Goal: Task Accomplishment & Management: Complete application form

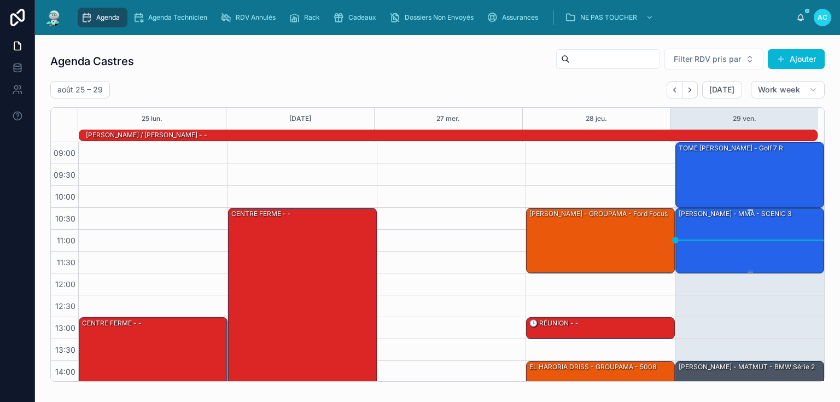
click at [739, 231] on div "[PERSON_NAME] - MMA - SCENIC 3" at bounding box center [750, 239] width 145 height 63
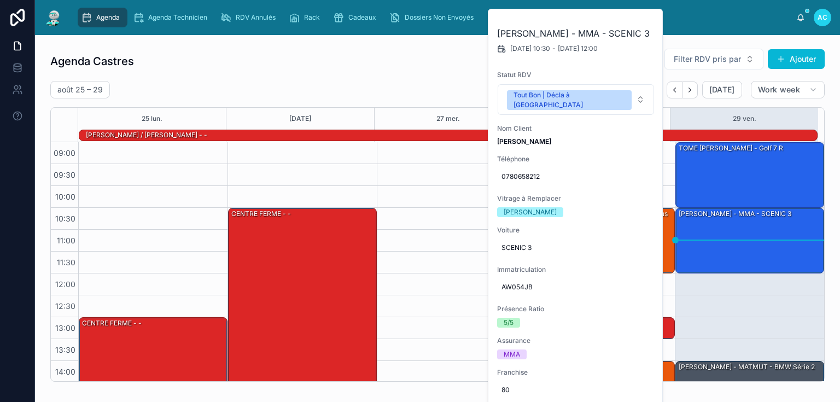
click at [405, 77] on div "Agenda Castres Filter RDV pris par Ajouter [DATE] – [DATE] [DATE] Work week 25 …" at bounding box center [437, 215] width 774 height 334
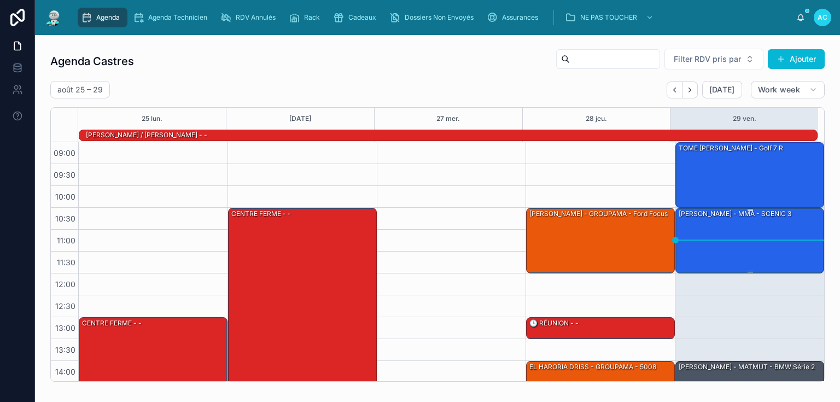
click at [762, 224] on div "[PERSON_NAME] - MMA - SCENIC 3" at bounding box center [750, 239] width 145 height 63
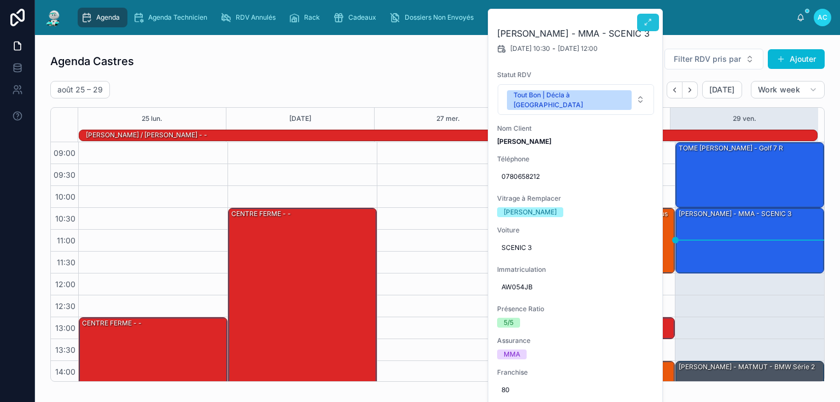
click at [642, 23] on button at bounding box center [648, 23] width 22 height 18
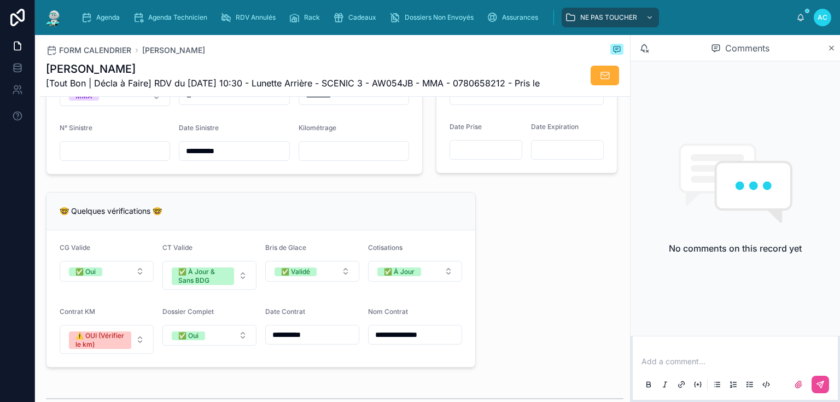
scroll to position [700, 0]
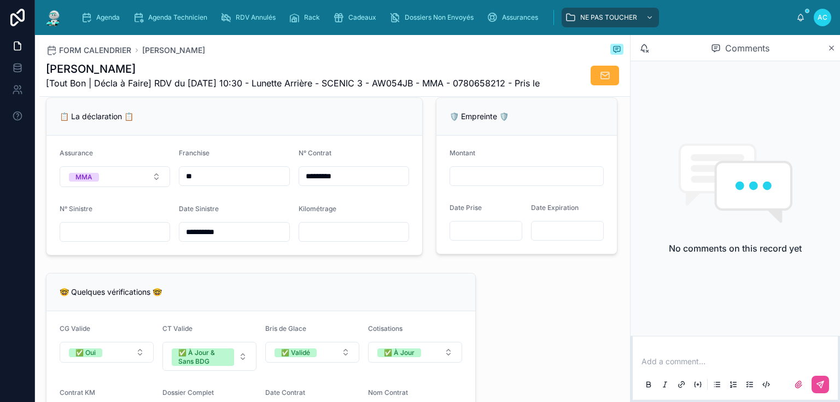
click at [332, 240] on input "text" at bounding box center [353, 231] width 109 height 15
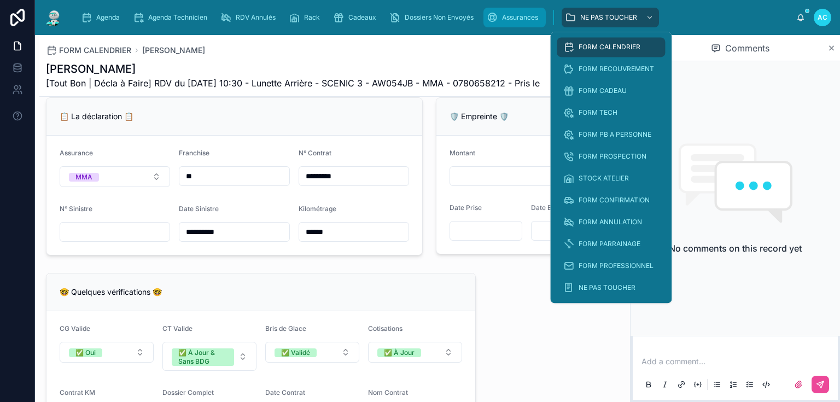
type input "******"
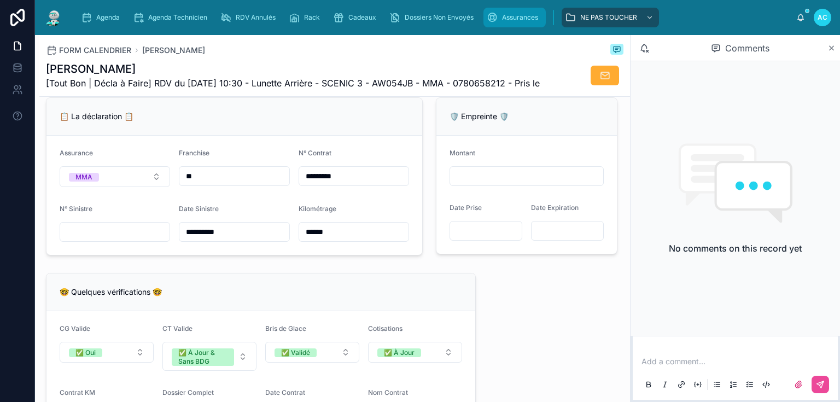
click at [516, 15] on span "Assurances" at bounding box center [520, 17] width 36 height 9
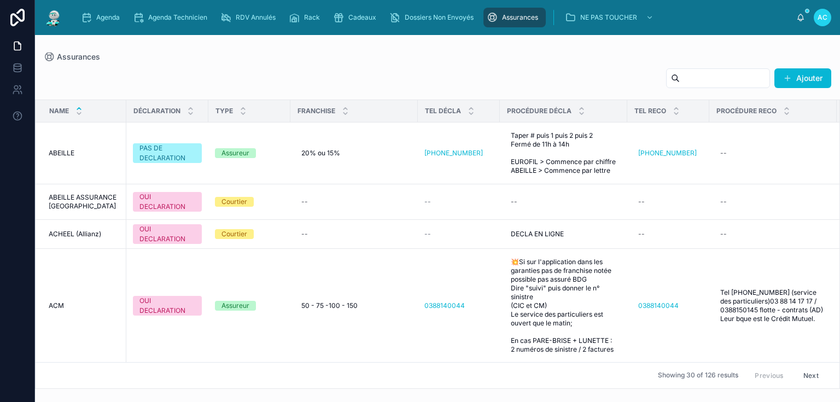
click at [680, 80] on input "text" at bounding box center [725, 78] width 90 height 15
type input "***"
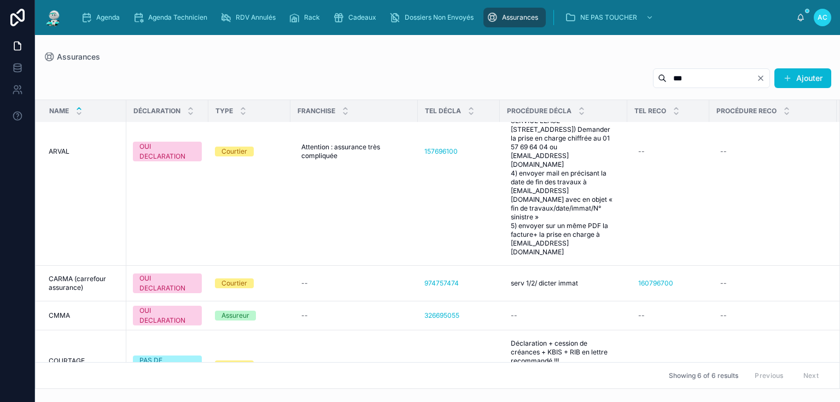
scroll to position [190, 0]
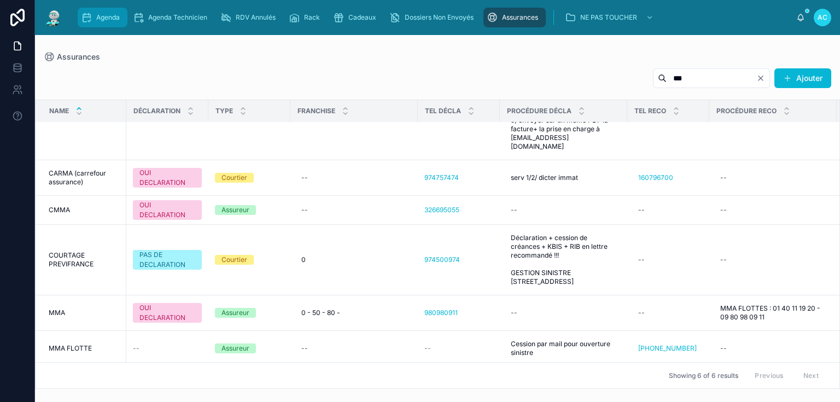
click at [108, 22] on div "Agenda" at bounding box center [102, 18] width 43 height 18
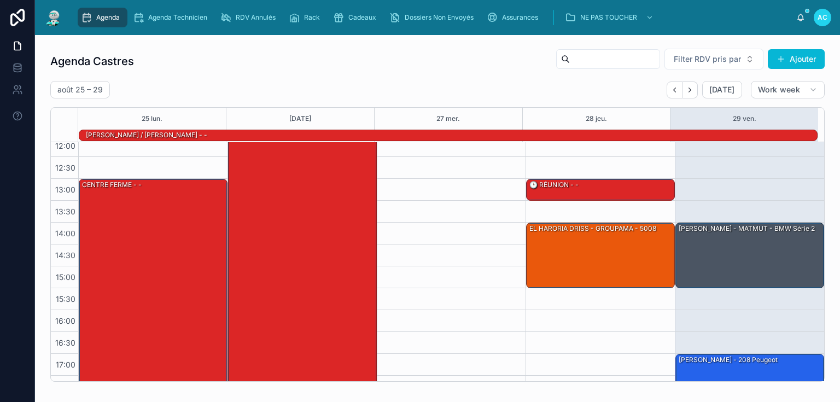
scroll to position [154, 0]
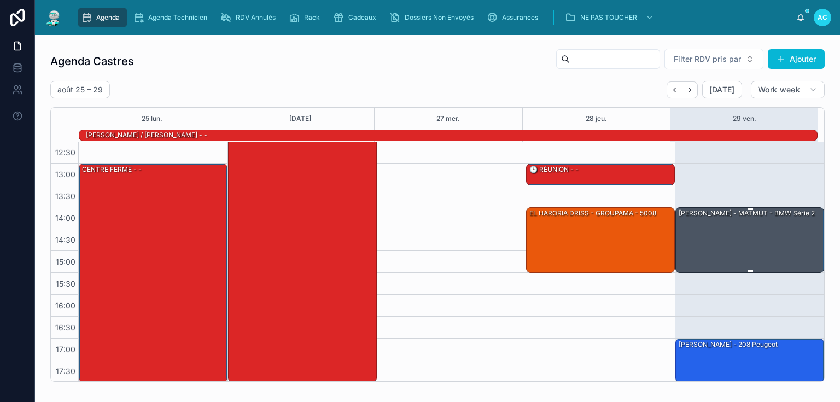
click at [728, 249] on div "[PERSON_NAME] - MATMUT - BMW série 2" at bounding box center [750, 239] width 145 height 63
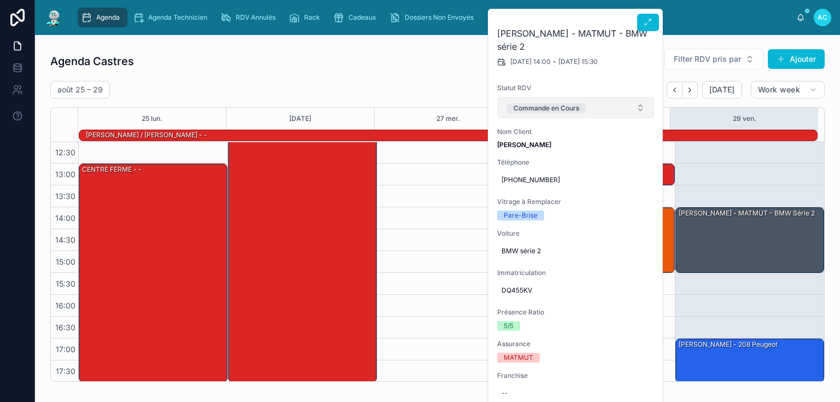
click at [599, 105] on button "Commande en Cours" at bounding box center [576, 107] width 156 height 21
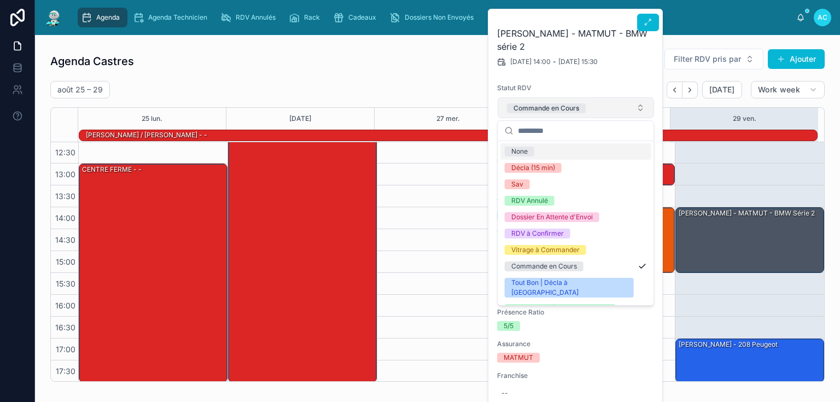
click at [599, 105] on button "Commande en Cours" at bounding box center [576, 107] width 156 height 21
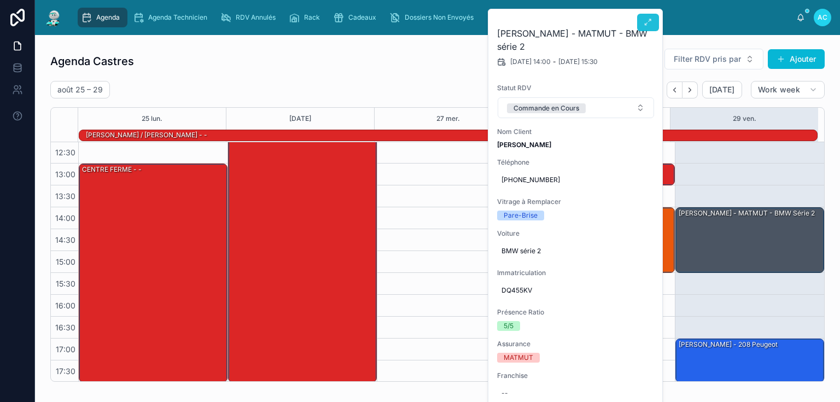
click at [646, 22] on icon at bounding box center [648, 22] width 9 height 9
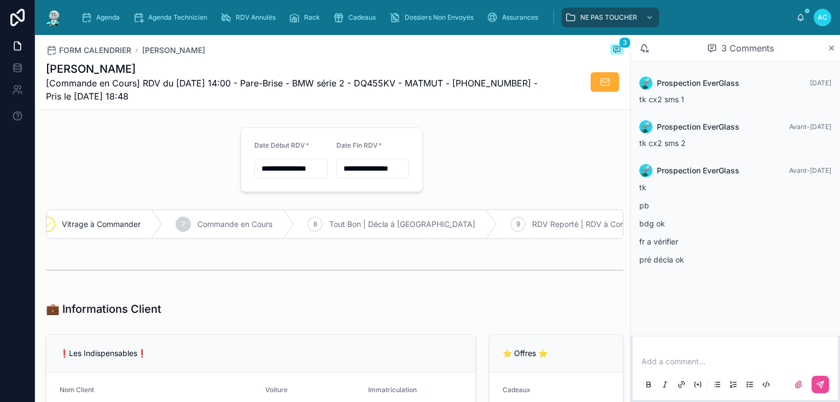
scroll to position [0, 274]
click at [398, 221] on span "Tout Bon | Décla à [GEOGRAPHIC_DATA]" at bounding box center [400, 224] width 146 height 11
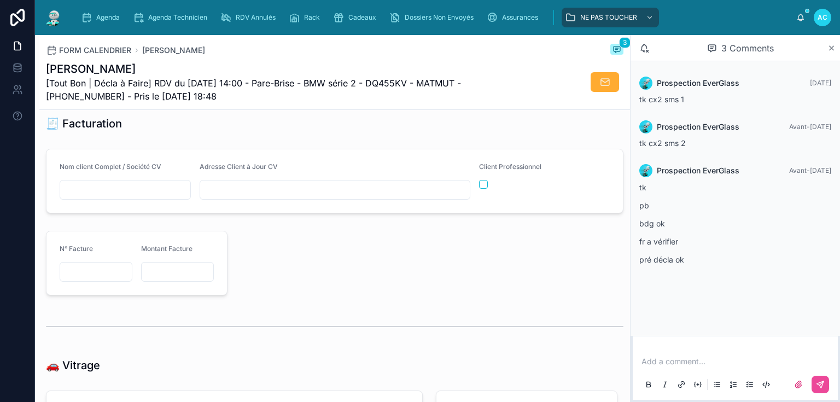
scroll to position [1030, 0]
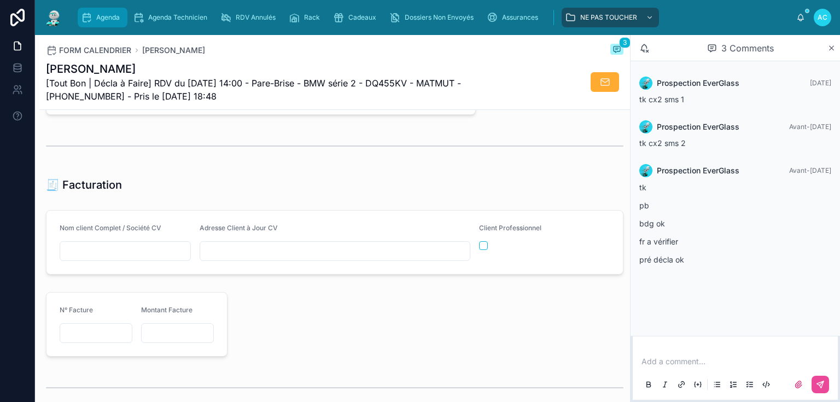
click at [102, 16] on span "Agenda" at bounding box center [108, 17] width 24 height 9
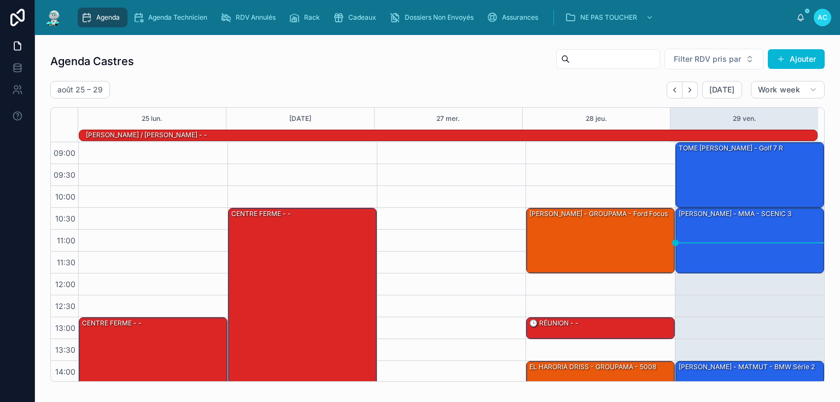
scroll to position [154, 0]
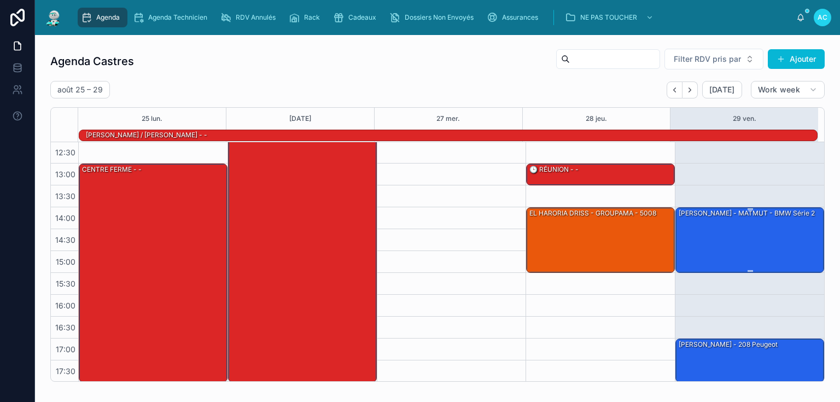
click at [710, 235] on div "[PERSON_NAME] - MATMUT - BMW série 2" at bounding box center [750, 239] width 145 height 63
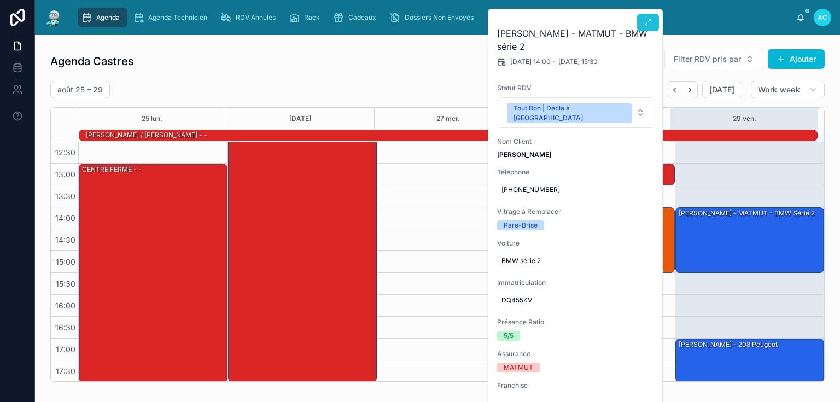
click at [650, 19] on icon at bounding box center [648, 22] width 9 height 9
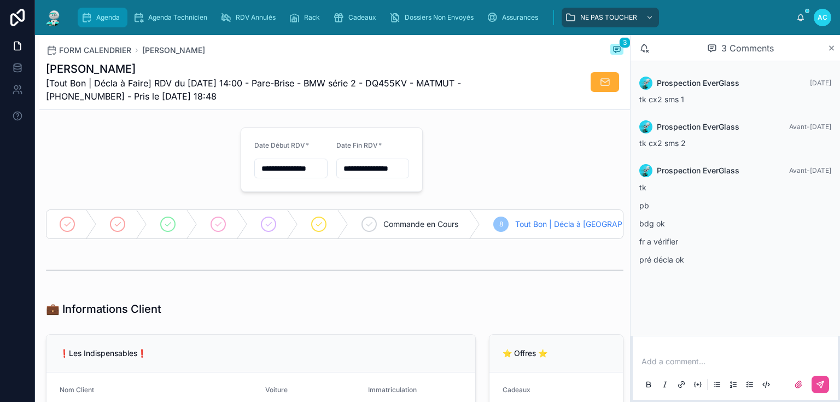
click at [107, 13] on div "Agenda" at bounding box center [102, 18] width 43 height 18
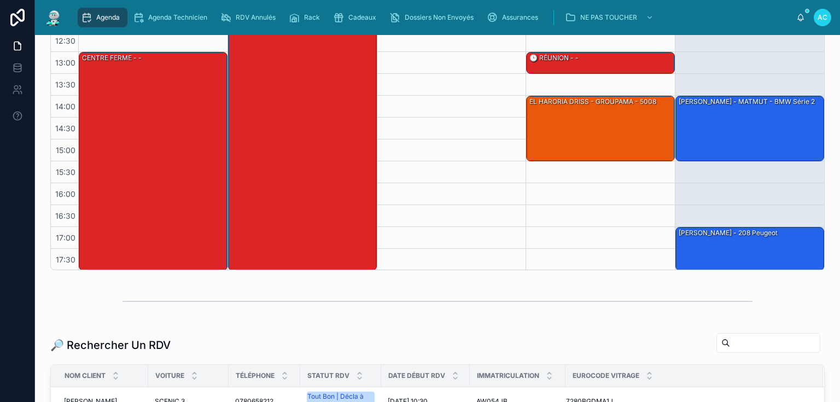
scroll to position [175, 0]
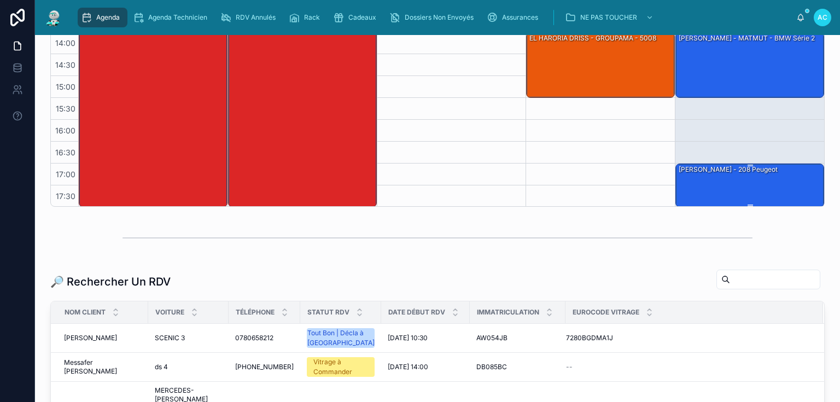
click at [751, 190] on div "[PERSON_NAME] - 208 peugeot" at bounding box center [750, 185] width 145 height 42
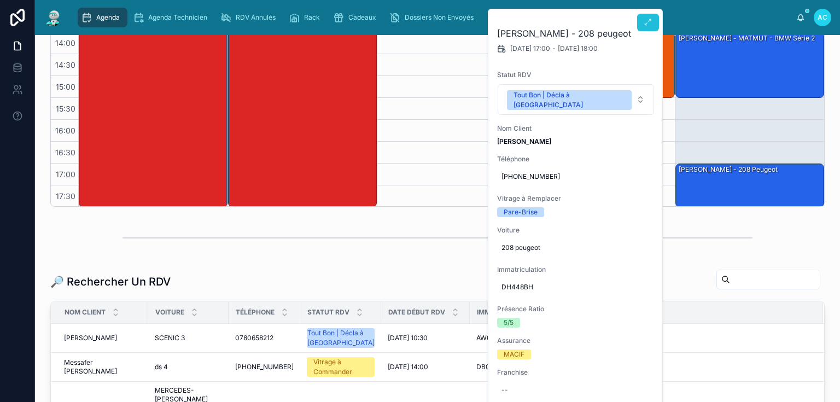
click at [648, 22] on icon at bounding box center [648, 22] width 9 height 9
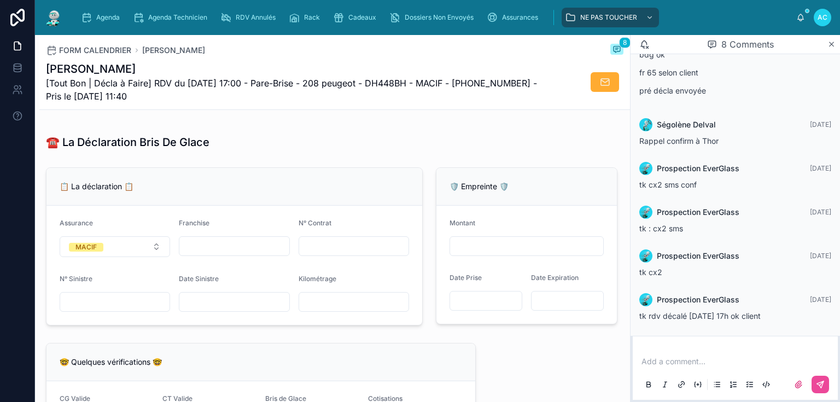
scroll to position [700, 0]
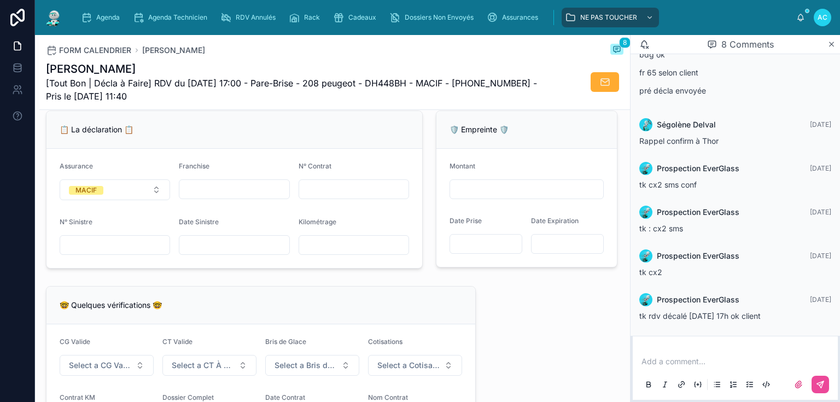
click at [77, 9] on div "Agenda" at bounding box center [103, 18] width 52 height 20
click at [88, 15] on icon "scrollable content" at bounding box center [86, 17] width 11 height 11
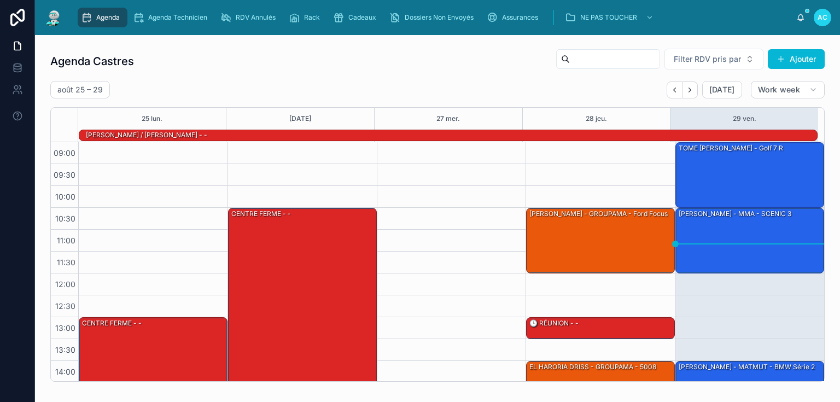
scroll to position [154, 0]
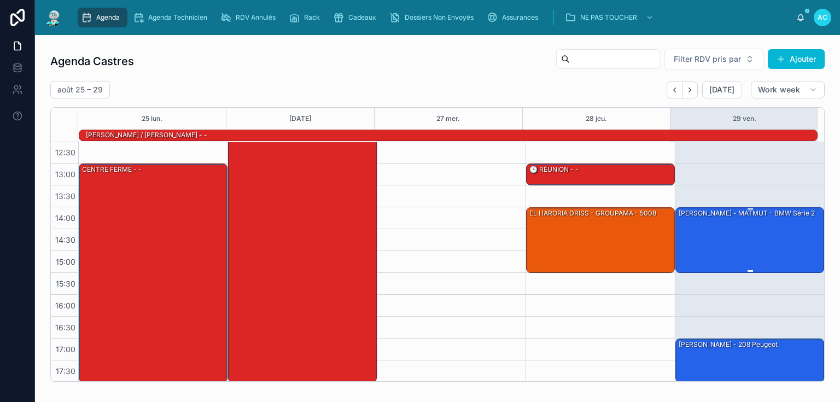
click at [732, 249] on div "[PERSON_NAME] - MATMUT - BMW série 2" at bounding box center [750, 239] width 145 height 63
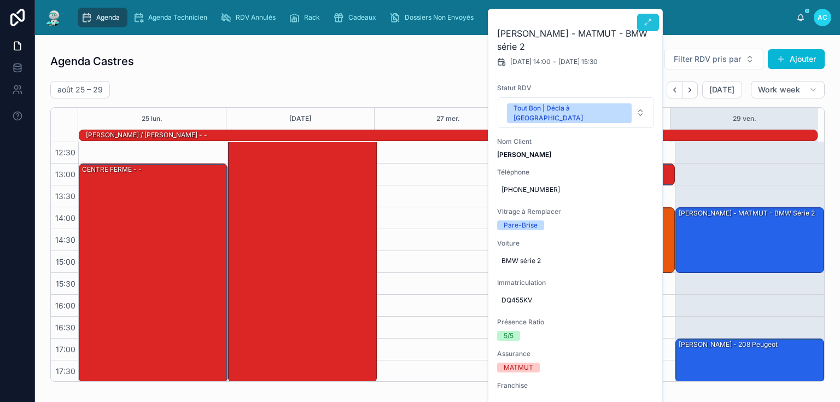
click at [649, 26] on icon at bounding box center [648, 22] width 9 height 9
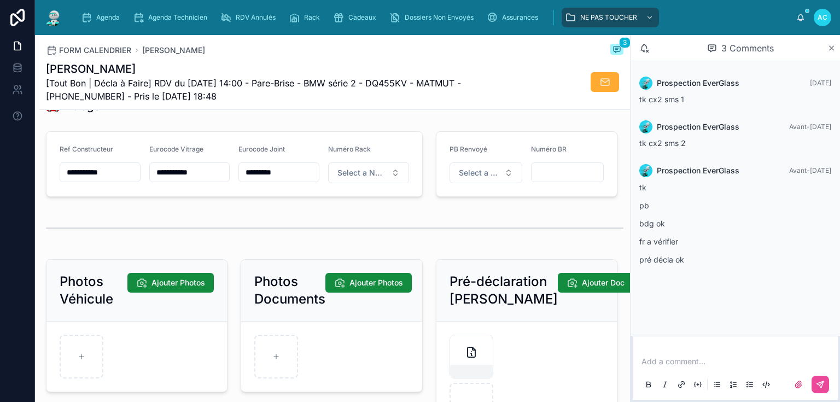
scroll to position [1356, 0]
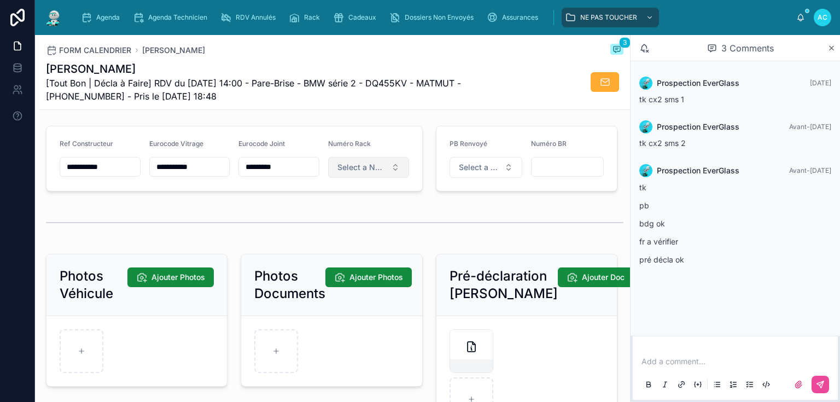
click at [363, 171] on span "Select a Numéro Rack" at bounding box center [361, 167] width 49 height 11
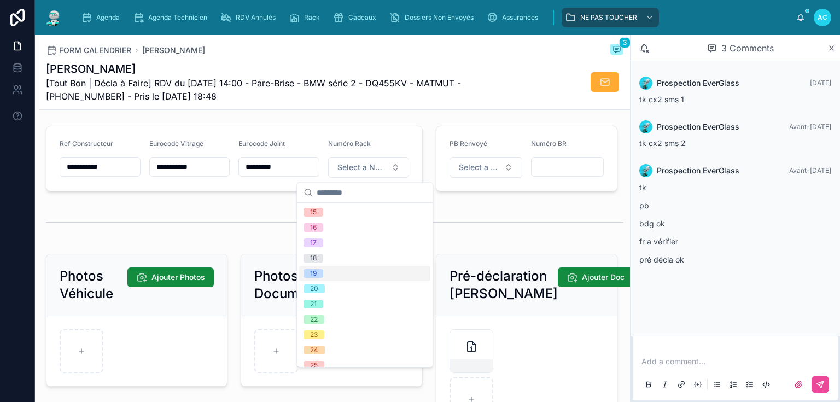
scroll to position [306, 0]
click at [341, 273] on div "25" at bounding box center [364, 273] width 131 height 15
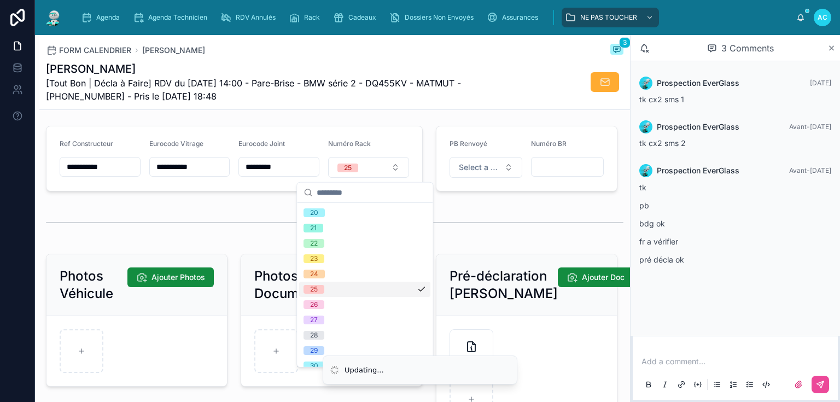
scroll to position [0, 0]
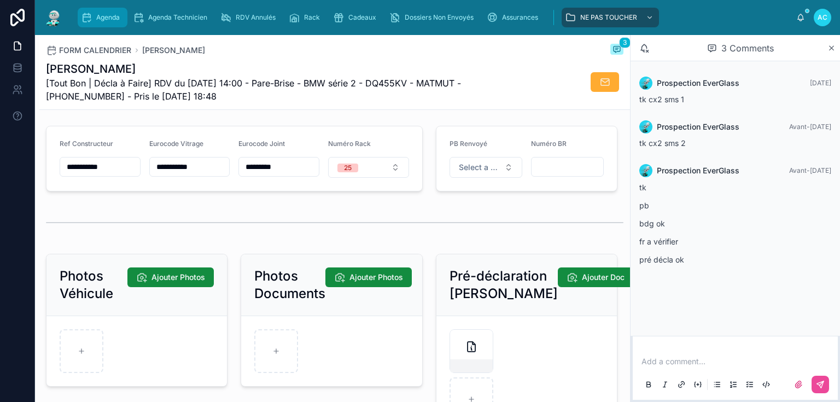
click at [101, 16] on span "Agenda" at bounding box center [108, 17] width 24 height 9
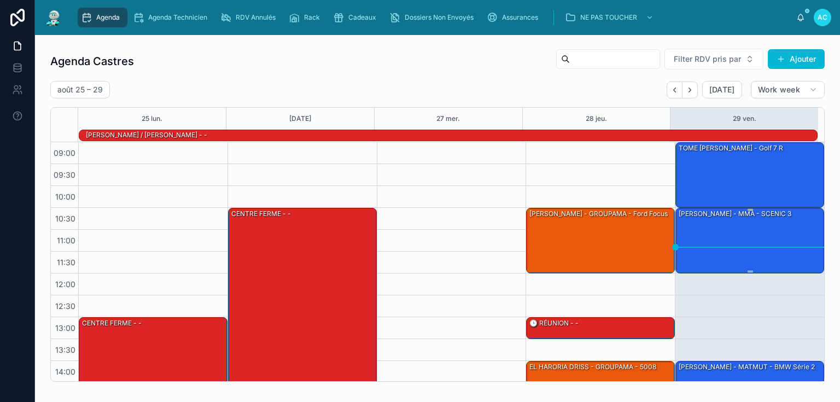
click at [725, 240] on div "[PERSON_NAME] - MMA - SCENIC 3" at bounding box center [750, 239] width 145 height 63
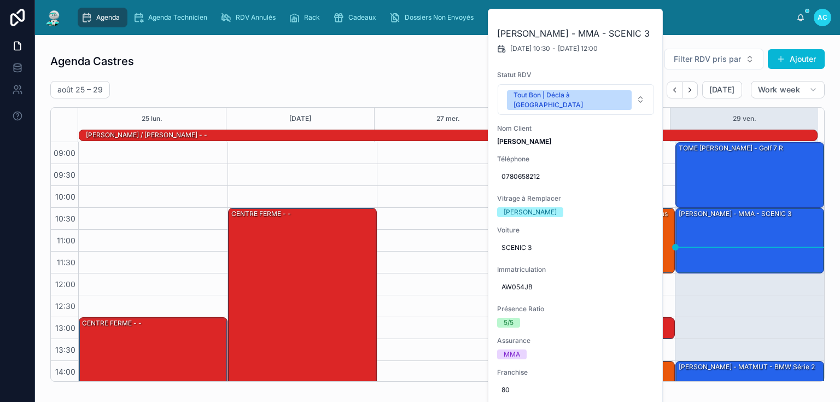
click at [433, 72] on div "Agenda Castres Filter RDV pris par [PERSON_NAME]" at bounding box center [437, 61] width 774 height 26
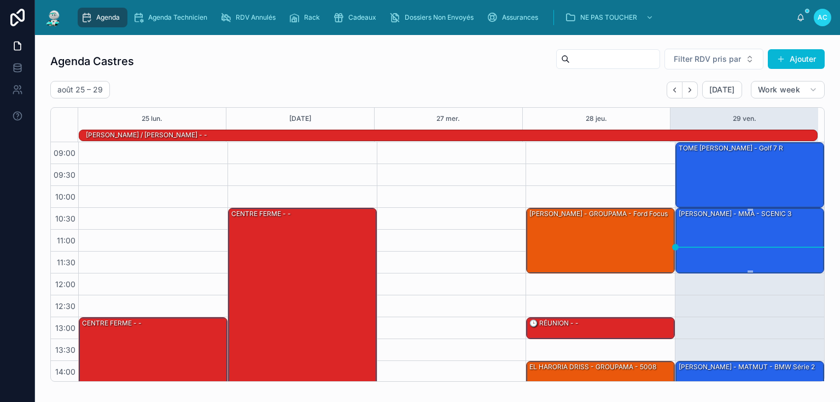
click at [753, 230] on div "[PERSON_NAME] - MMA - SCENIC 3" at bounding box center [750, 239] width 145 height 63
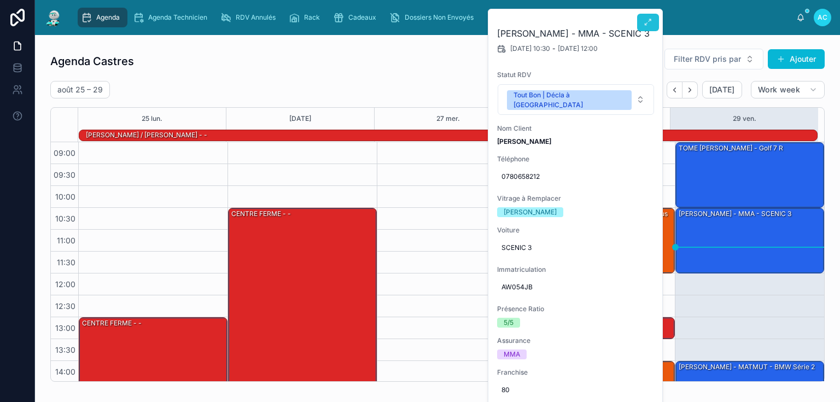
click at [645, 25] on icon at bounding box center [648, 22] width 9 height 9
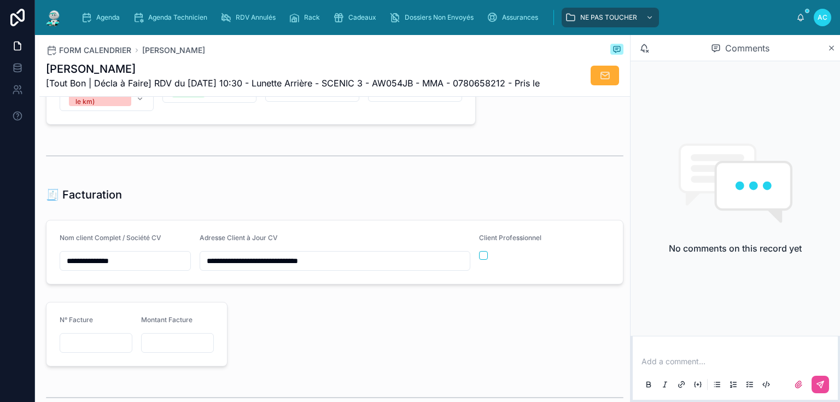
scroll to position [1050, 0]
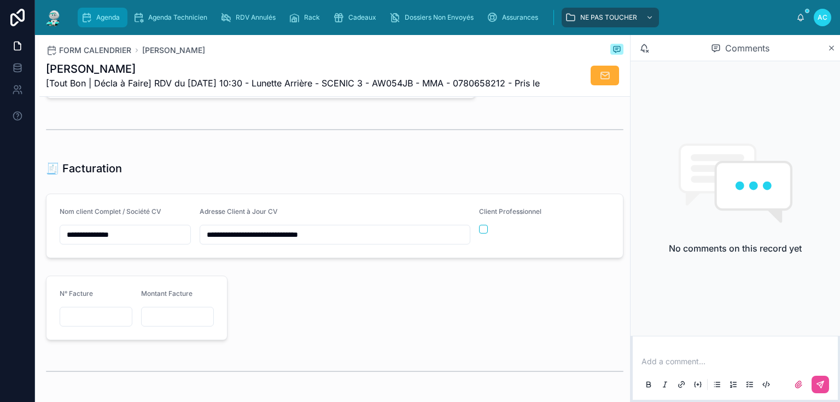
click at [104, 19] on span "Agenda" at bounding box center [108, 17] width 24 height 9
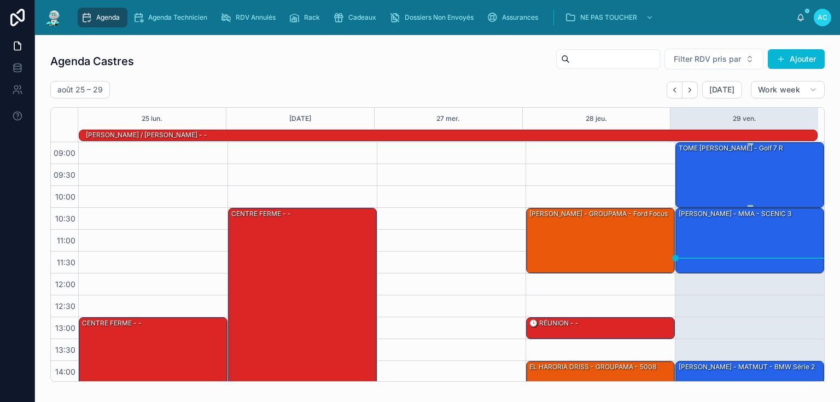
click at [755, 174] on div "TOME [PERSON_NAME] - Golf 7 r" at bounding box center [750, 174] width 145 height 63
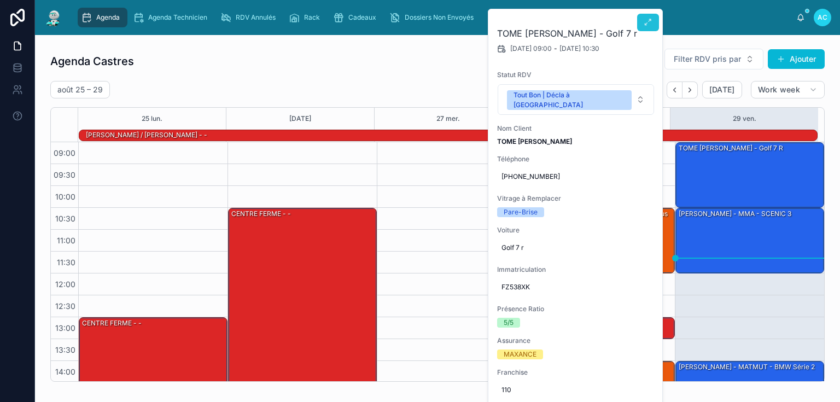
drag, startPoint x: 643, startPoint y: 32, endPoint x: 644, endPoint y: 26, distance: 5.6
click at [644, 26] on icon at bounding box center [648, 22] width 9 height 9
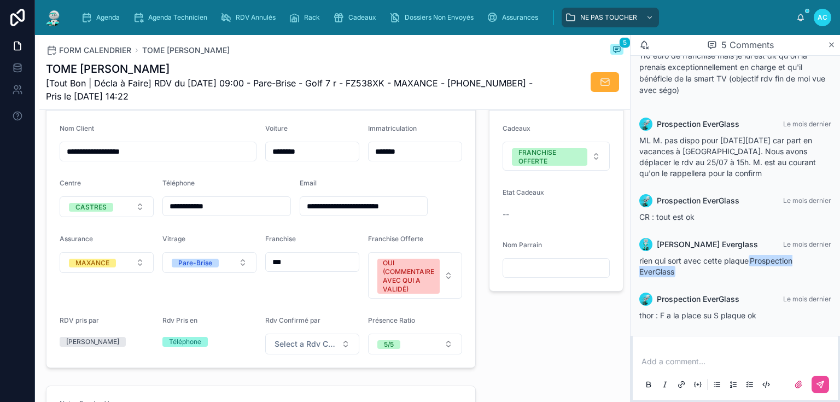
scroll to position [263, 0]
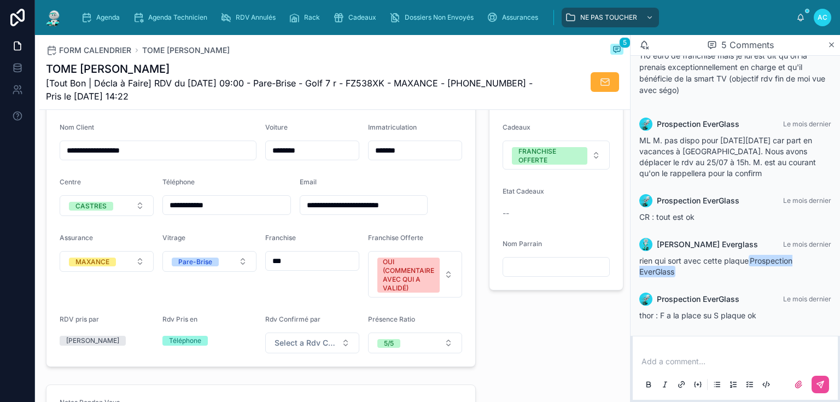
click at [669, 359] on p at bounding box center [738, 361] width 192 height 11
click at [673, 359] on span "**********" at bounding box center [674, 362] width 64 height 8
click at [728, 358] on p "**********" at bounding box center [738, 361] width 192 height 11
click at [110, 15] on span "Agenda" at bounding box center [108, 17] width 24 height 9
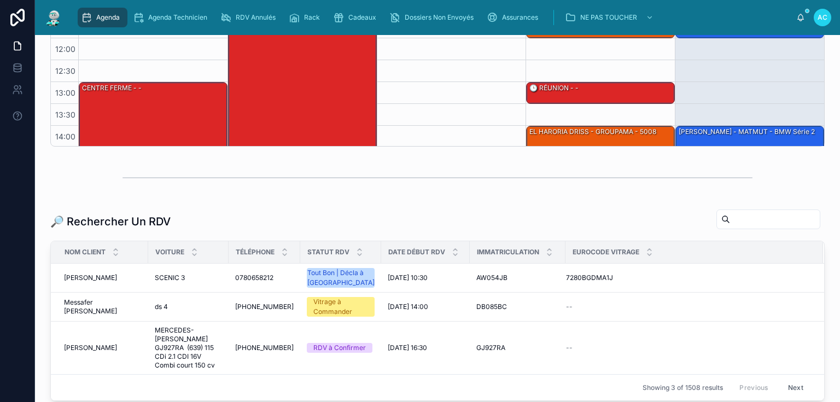
scroll to position [263, 0]
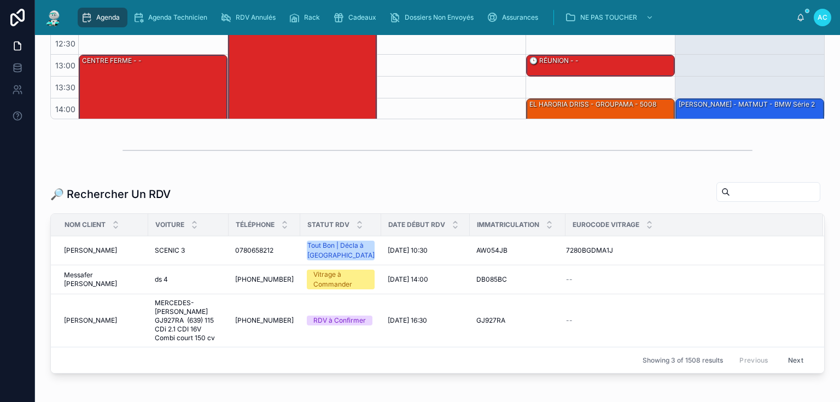
click at [730, 190] on input "text" at bounding box center [775, 191] width 90 height 15
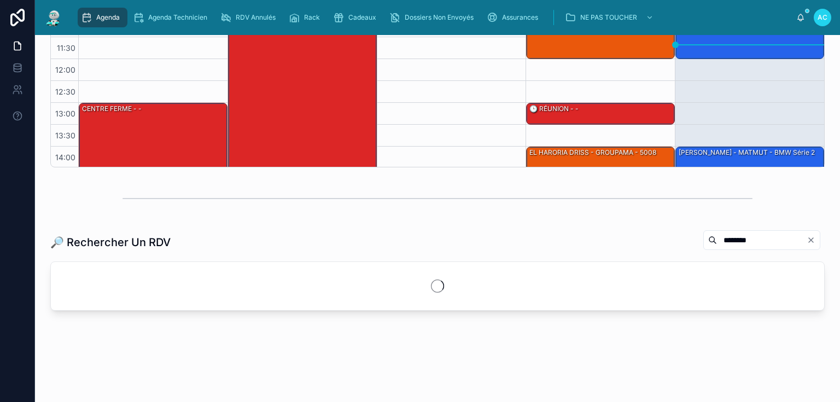
scroll to position [243, 0]
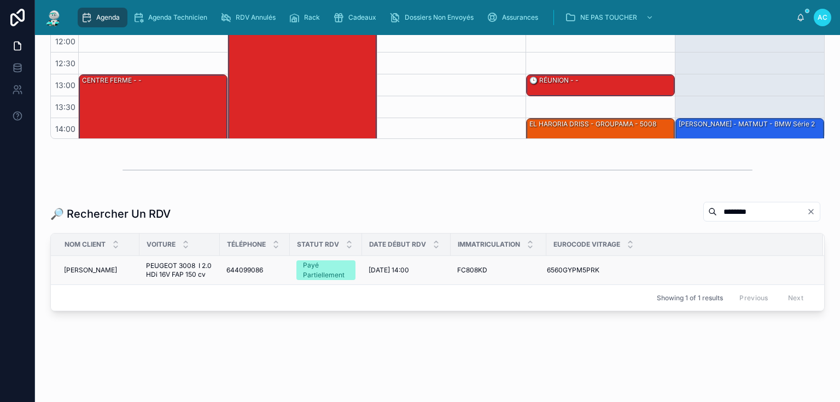
type input "********"
click at [178, 264] on span "PEUGEOT 3008 I 2.0 HDi 16V FAP 150 cv" at bounding box center [179, 270] width 67 height 18
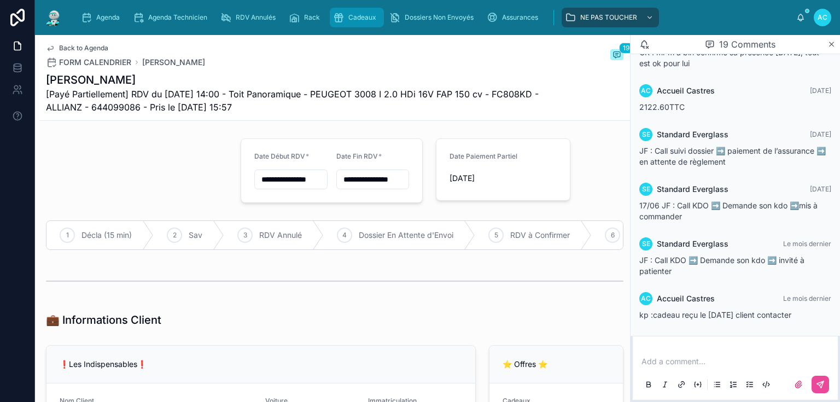
click at [361, 20] on span "Cadeaux" at bounding box center [362, 17] width 28 height 9
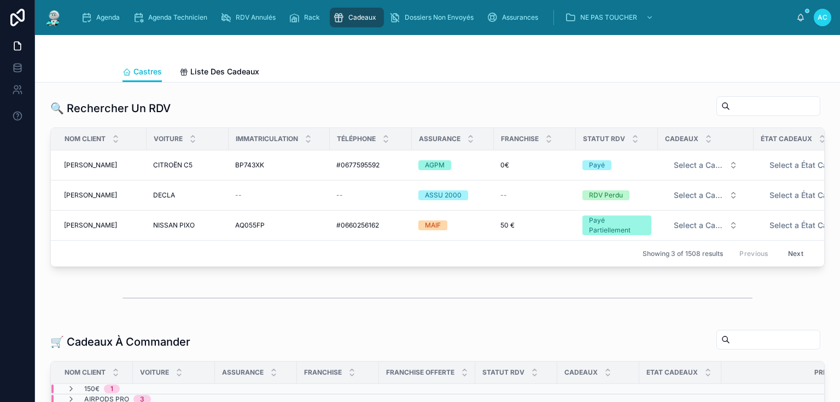
click at [730, 108] on input "text" at bounding box center [775, 105] width 90 height 15
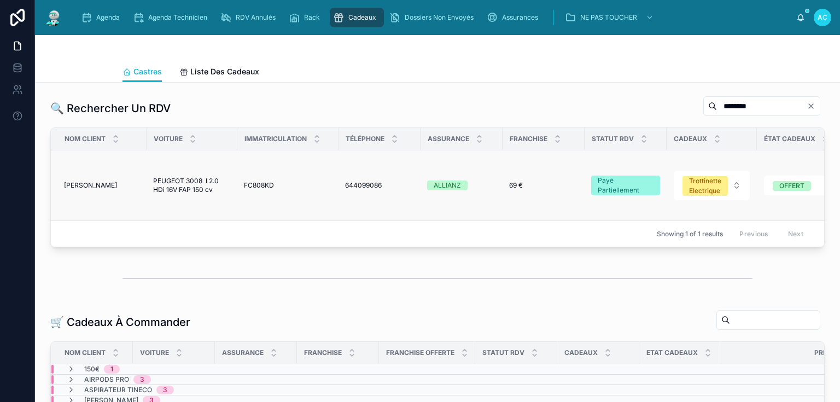
type input "********"
click at [177, 185] on span "PEUGEOT 3008 I 2.0 HDi 16V FAP 150 cv" at bounding box center [192, 186] width 78 height 18
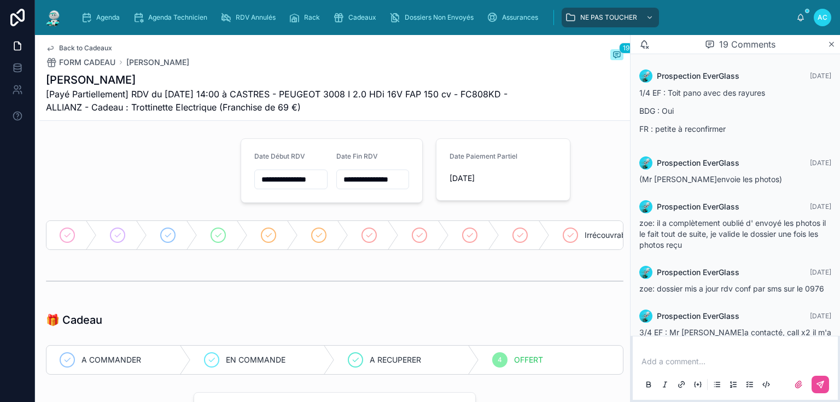
scroll to position [739, 0]
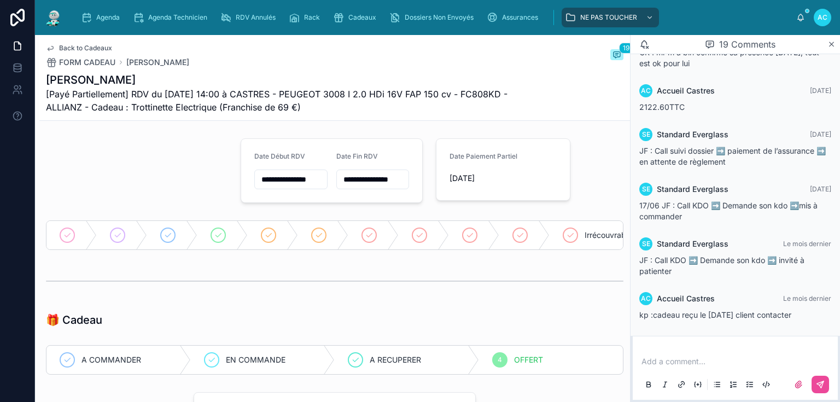
click at [651, 362] on p at bounding box center [738, 361] width 192 height 11
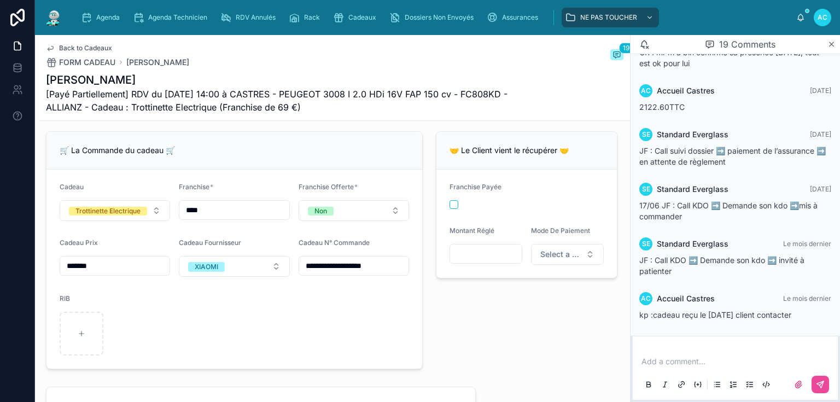
scroll to position [350, 0]
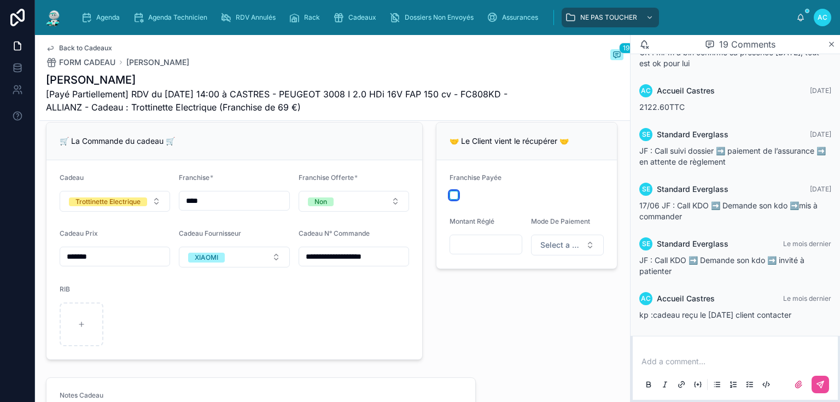
click at [450, 199] on button "button" at bounding box center [454, 195] width 9 height 9
click at [499, 252] on input "text" at bounding box center [486, 244] width 72 height 15
type input "******"
click at [556, 250] on span "Select a Franchise Mode De Paiement" at bounding box center [560, 245] width 41 height 11
click at [538, 327] on div "Carte Bancaire" at bounding box center [530, 327] width 47 height 10
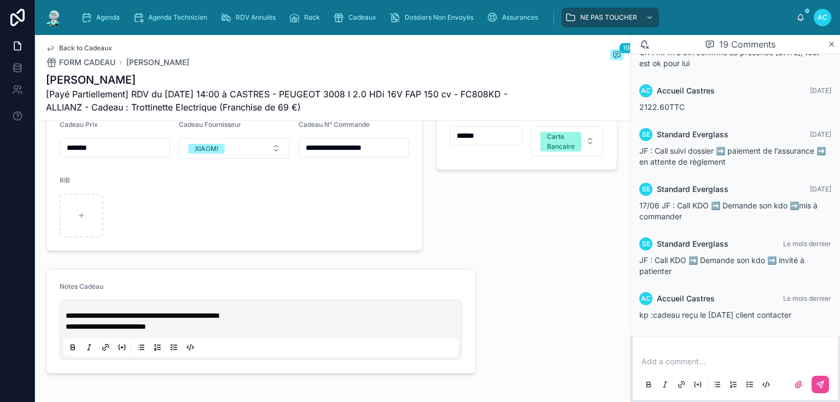
scroll to position [481, 0]
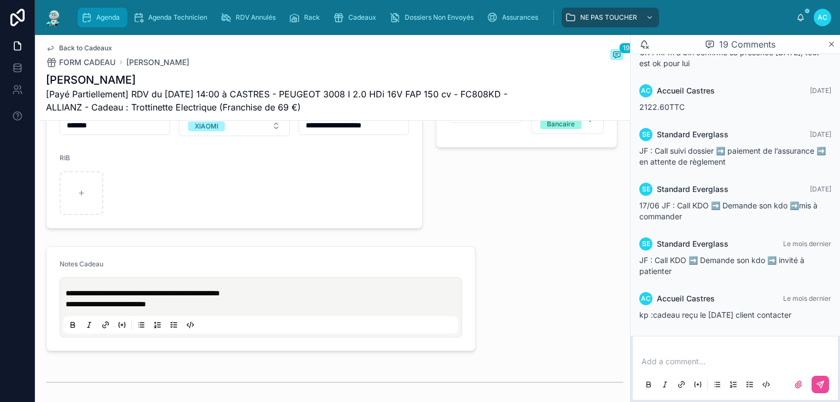
click at [98, 11] on div "Agenda" at bounding box center [102, 18] width 43 height 18
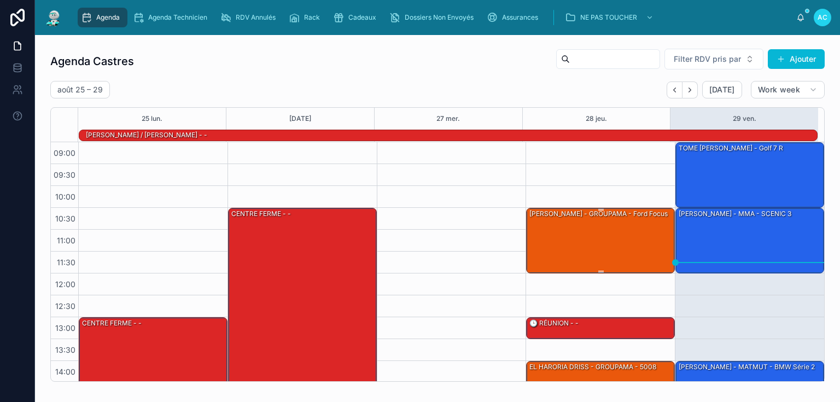
click at [608, 236] on div "[PERSON_NAME] - GROUPAMA - Ford Focus" at bounding box center [600, 239] width 145 height 63
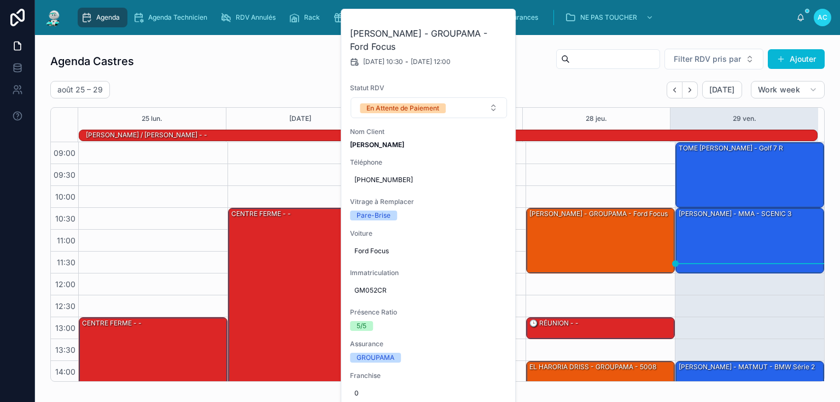
click at [258, 70] on div "Agenda Castres Filter RDV pris par [PERSON_NAME]" at bounding box center [437, 61] width 774 height 26
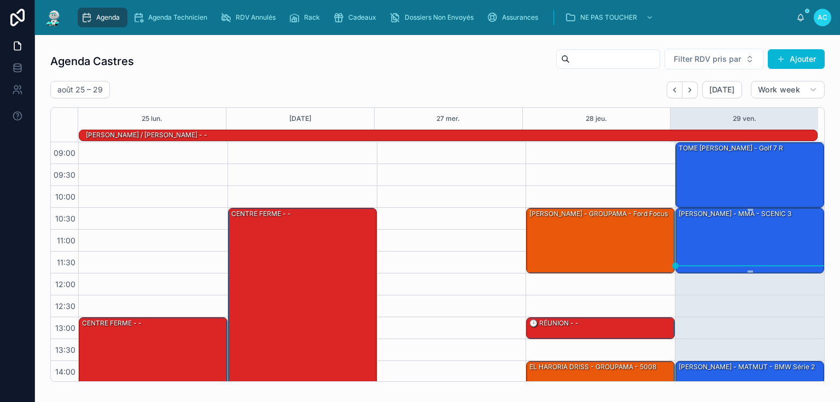
click at [713, 242] on div "[PERSON_NAME] - MMA - SCENIC 3" at bounding box center [750, 239] width 145 height 63
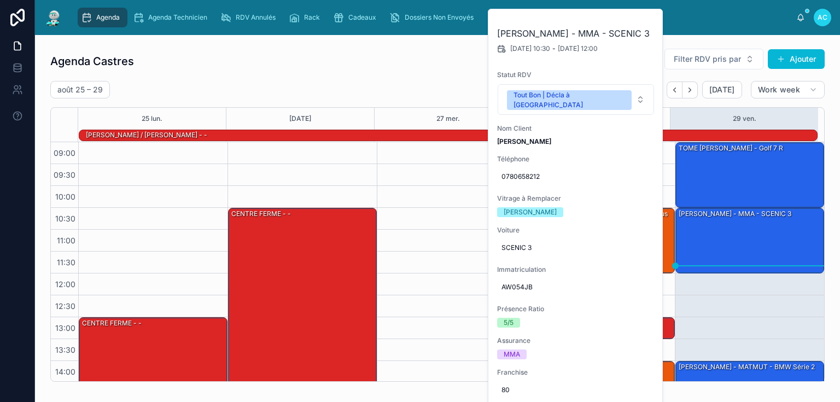
click at [418, 50] on div "Agenda Castres Filter RDV pris par [PERSON_NAME]" at bounding box center [437, 61] width 774 height 26
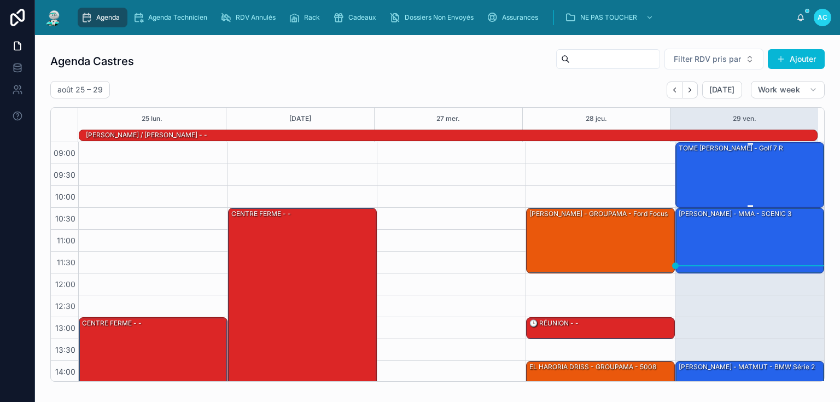
click at [728, 179] on div "TOME [PERSON_NAME] - Golf 7 r" at bounding box center [750, 174] width 145 height 63
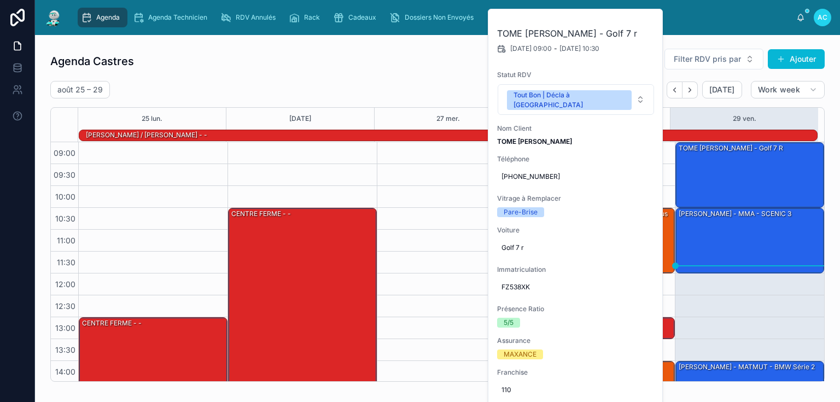
click at [400, 81] on div "[DATE] – [DATE] [DATE] Work week" at bounding box center [437, 90] width 774 height 18
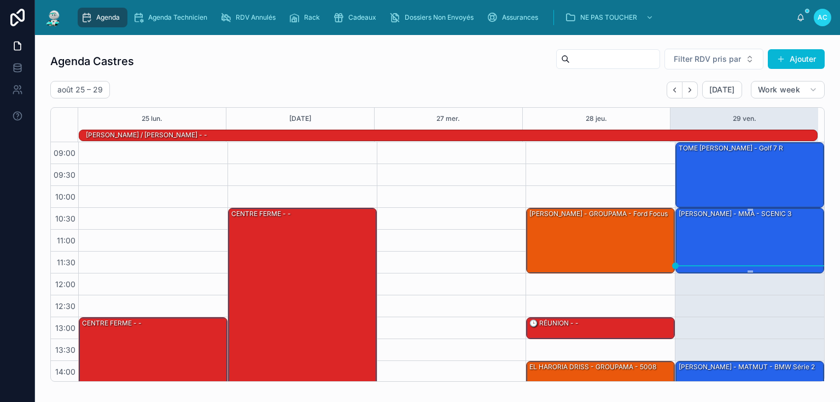
click at [767, 252] on div "[PERSON_NAME] - MMA - SCENIC 3" at bounding box center [750, 239] width 145 height 63
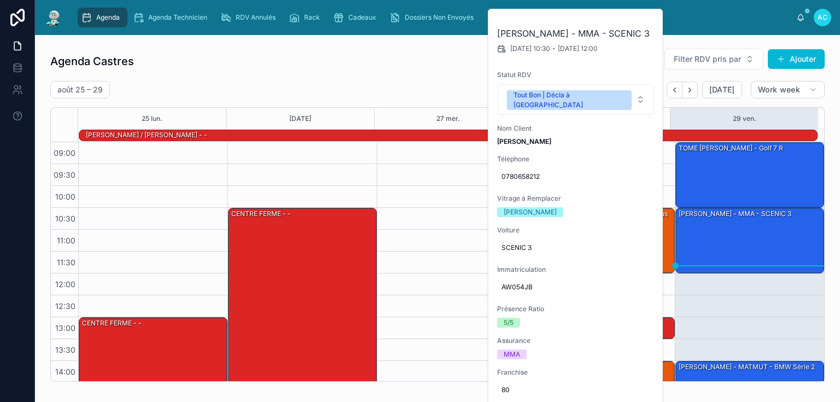
click at [388, 84] on div "[DATE] – [DATE] [DATE] Work week" at bounding box center [437, 90] width 774 height 18
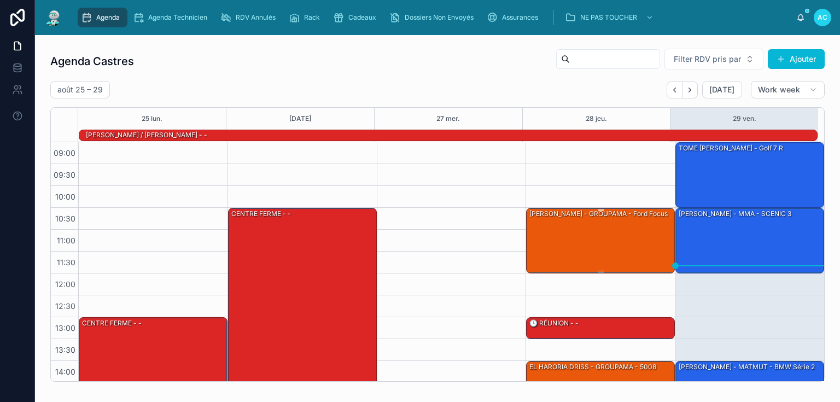
click at [552, 219] on div "[PERSON_NAME] - GROUPAMA - Ford Focus" at bounding box center [598, 214] width 141 height 10
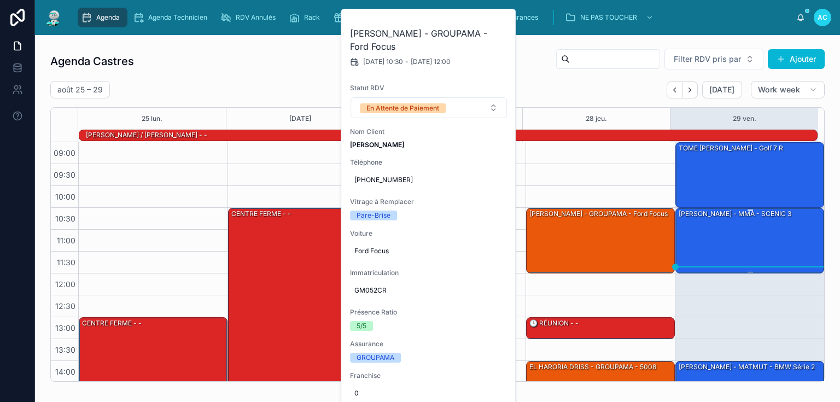
click at [739, 253] on div "[PERSON_NAME] - MMA - SCENIC 3" at bounding box center [750, 239] width 145 height 63
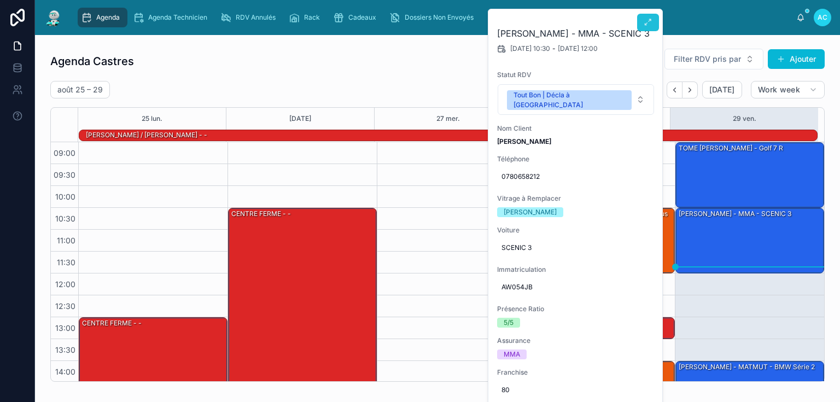
click at [646, 27] on button at bounding box center [648, 23] width 22 height 18
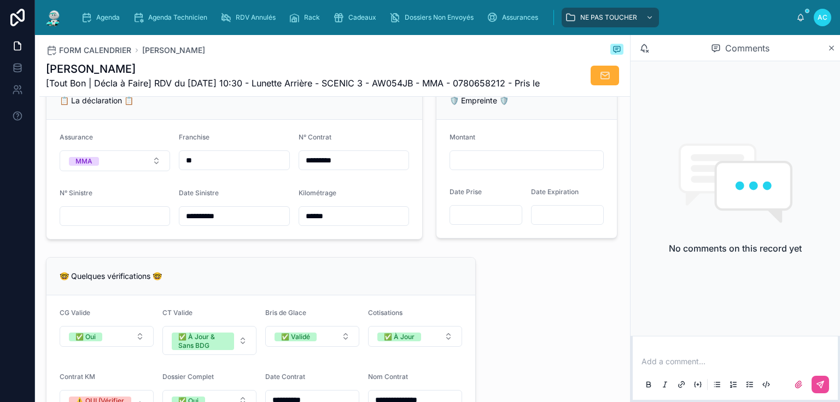
scroll to position [700, 0]
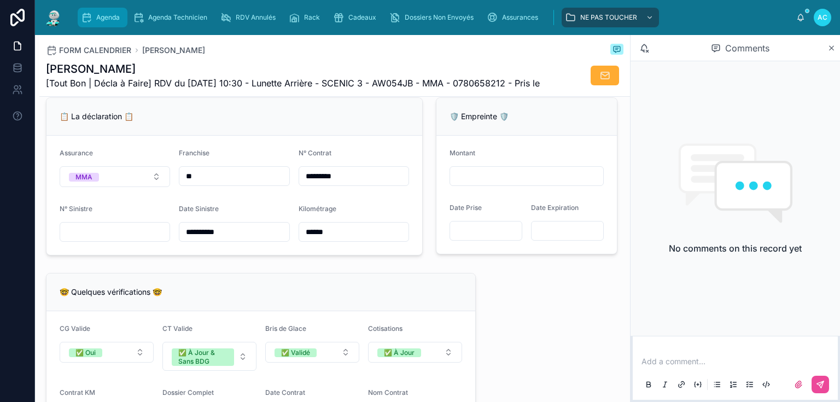
click at [100, 20] on span "Agenda" at bounding box center [108, 17] width 24 height 9
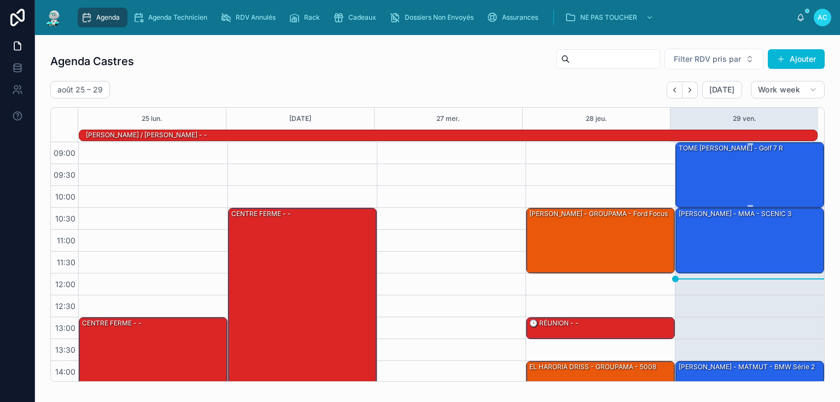
click at [744, 180] on div "TOME [PERSON_NAME] - Golf 7 r" at bounding box center [750, 174] width 145 height 63
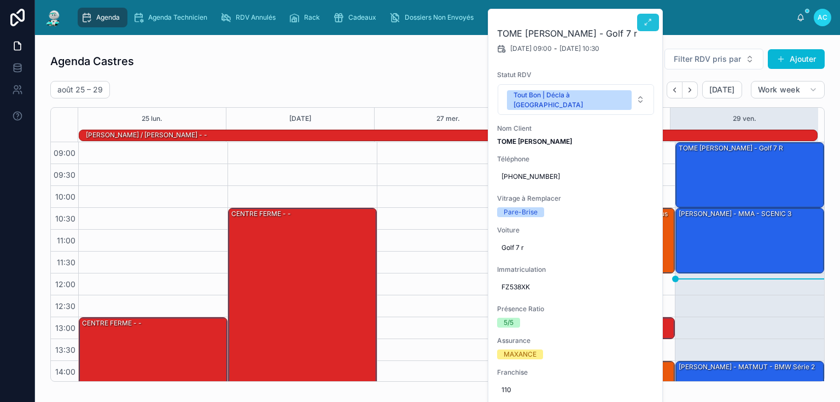
click at [650, 22] on icon at bounding box center [648, 22] width 9 height 9
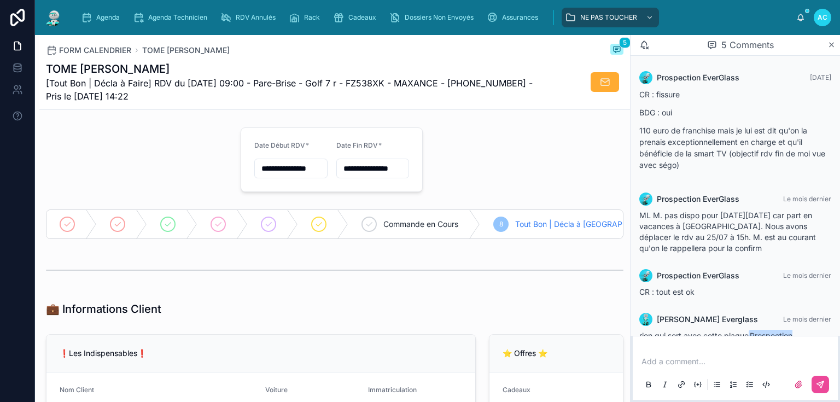
scroll to position [75, 0]
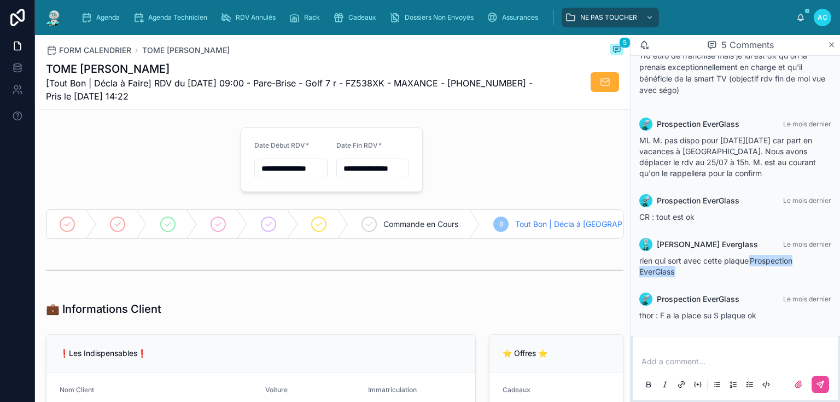
drag, startPoint x: 698, startPoint y: 350, endPoint x: 679, endPoint y: 357, distance: 20.2
click at [696, 351] on div "Add a comment..." at bounding box center [735, 372] width 192 height 46
click at [672, 359] on p at bounding box center [738, 361] width 192 height 11
click at [685, 360] on span "**********" at bounding box center [683, 362] width 83 height 8
click at [687, 360] on span "**********" at bounding box center [682, 362] width 80 height 8
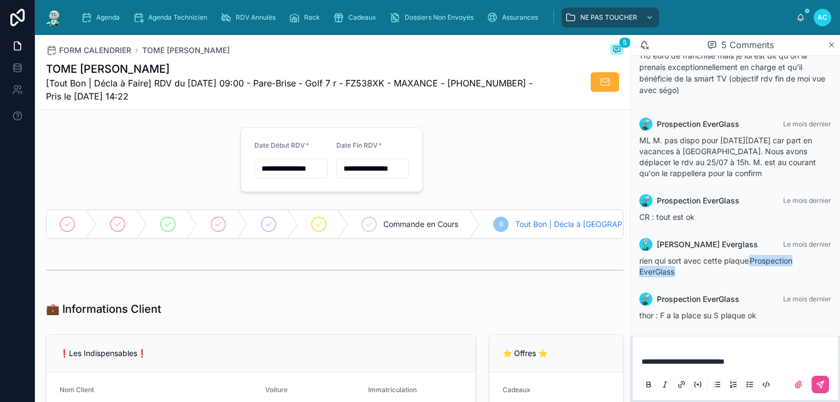
click at [655, 361] on span "**********" at bounding box center [683, 362] width 83 height 8
click at [820, 384] on icon at bounding box center [820, 384] width 9 height 9
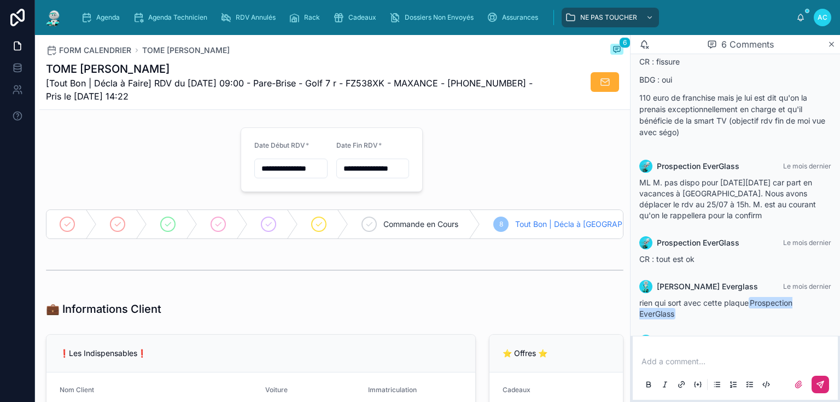
scroll to position [117, 0]
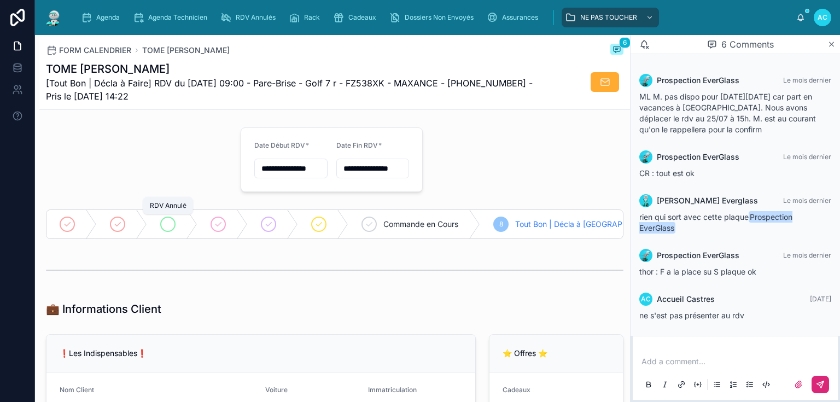
click at [171, 223] on icon at bounding box center [168, 224] width 9 height 9
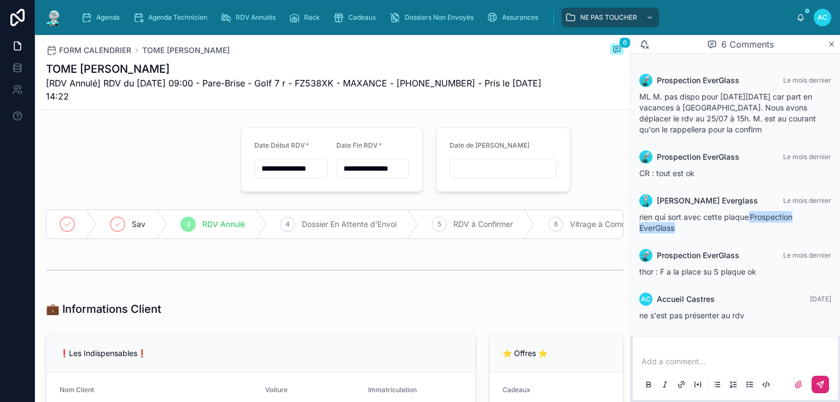
click at [642, 364] on p at bounding box center [738, 361] width 192 height 11
type input "**********"
click at [819, 383] on icon at bounding box center [820, 384] width 9 height 9
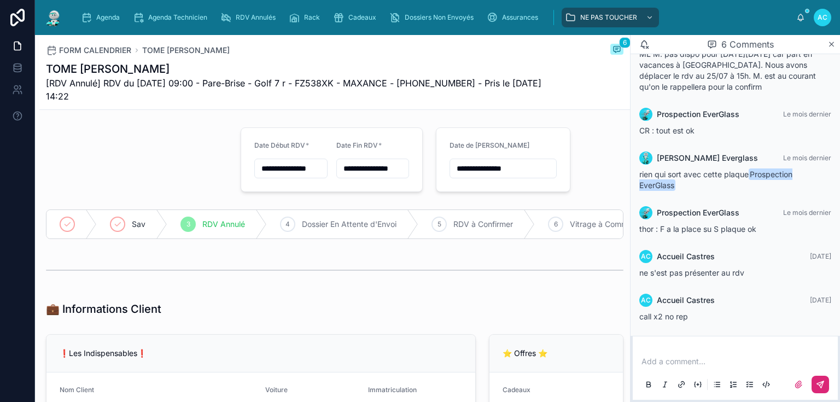
scroll to position [161, 0]
click at [90, 16] on icon "scrollable content" at bounding box center [86, 17] width 11 height 11
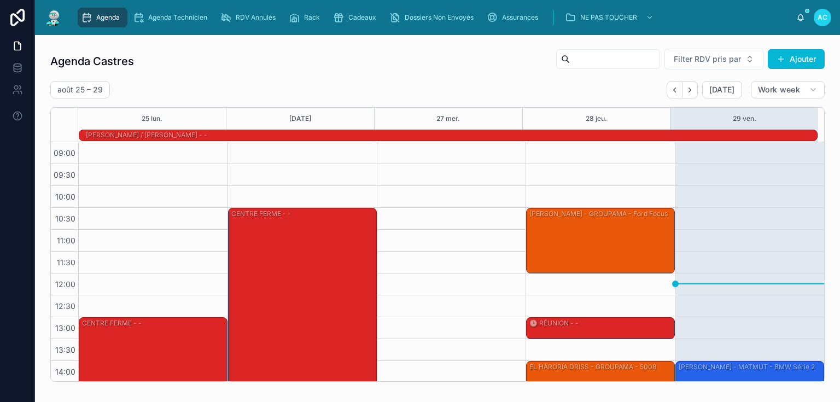
click at [742, 239] on div "[PERSON_NAME] - MMA - SCENIC 3" at bounding box center [750, 239] width 145 height 63
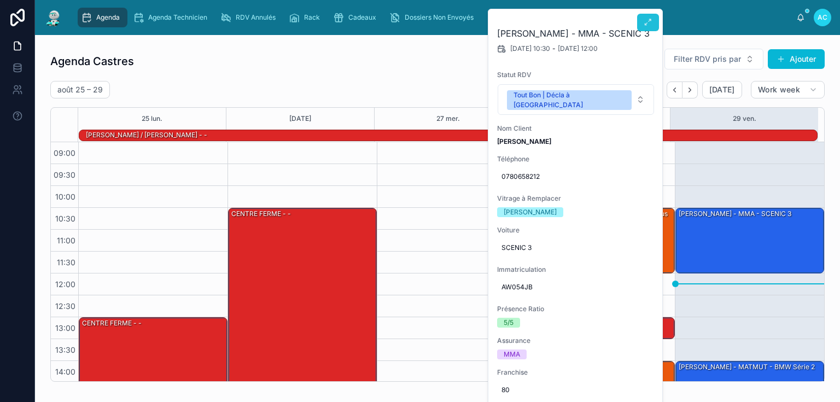
click at [650, 19] on icon at bounding box center [648, 22] width 9 height 9
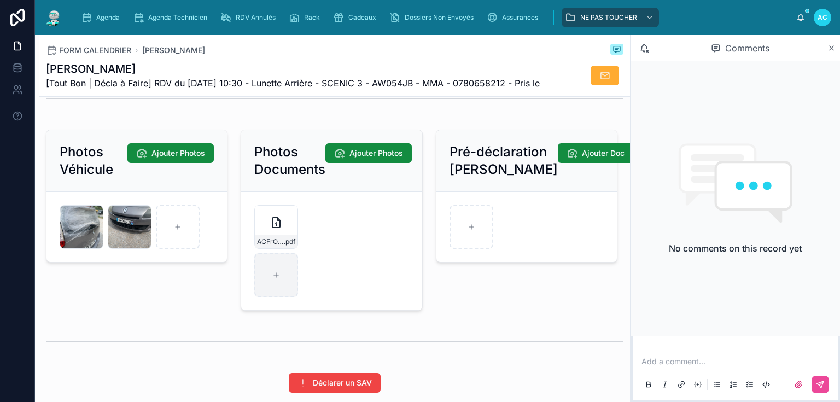
scroll to position [1488, 0]
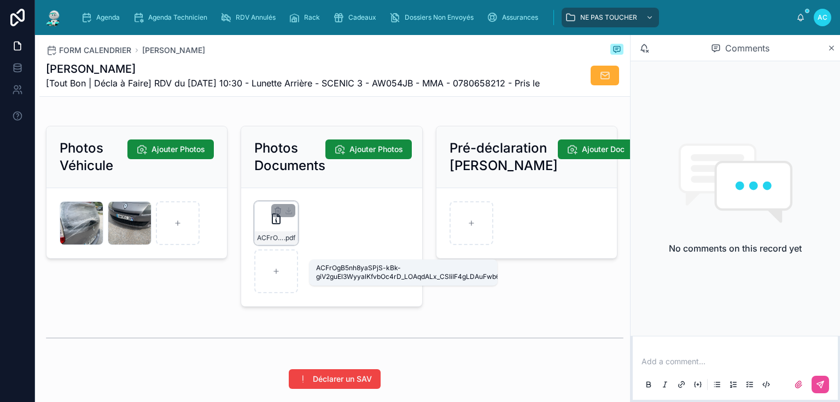
click at [265, 242] on span "ACFrOgB5nh8yaSPjS-kBk-giV2guEl3WyyalKfvbOc4rD_LOAqdALx_CSIiIF4gLDAuFwb6AI7cbOWu…" at bounding box center [270, 238] width 27 height 9
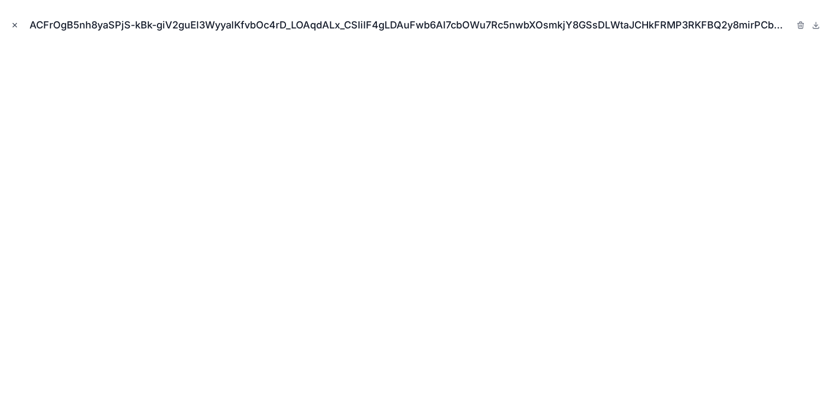
click at [13, 25] on icon "Close modal" at bounding box center [15, 25] width 8 height 8
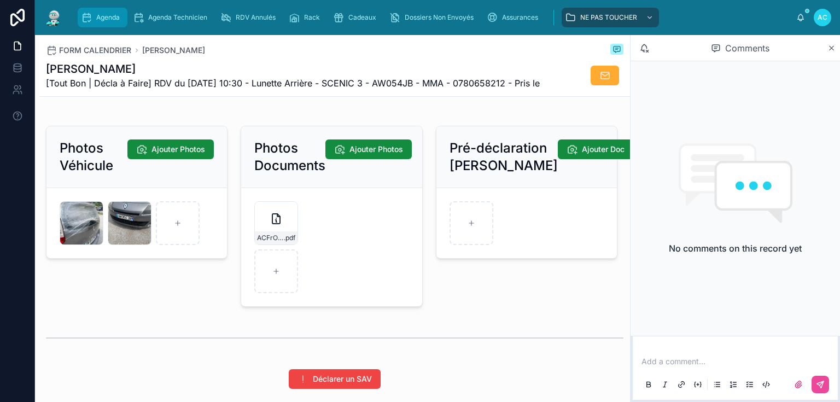
click at [102, 17] on span "Agenda" at bounding box center [108, 17] width 24 height 9
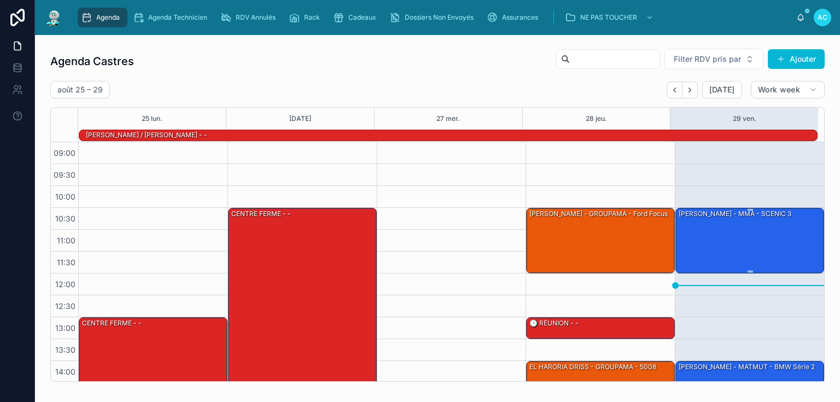
click at [737, 253] on div "[PERSON_NAME] - MMA - SCENIC 3" at bounding box center [750, 239] width 145 height 63
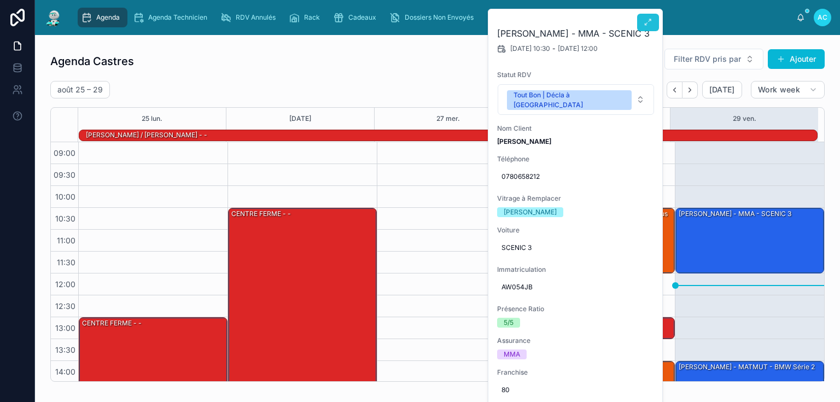
click at [648, 20] on icon at bounding box center [648, 22] width 9 height 9
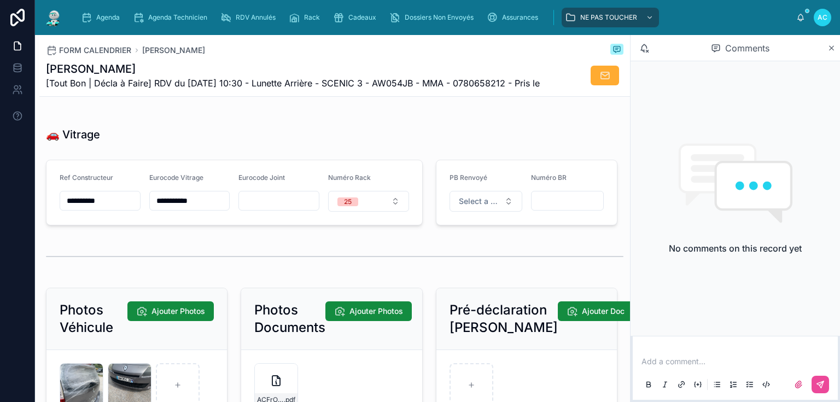
scroll to position [1318, 0]
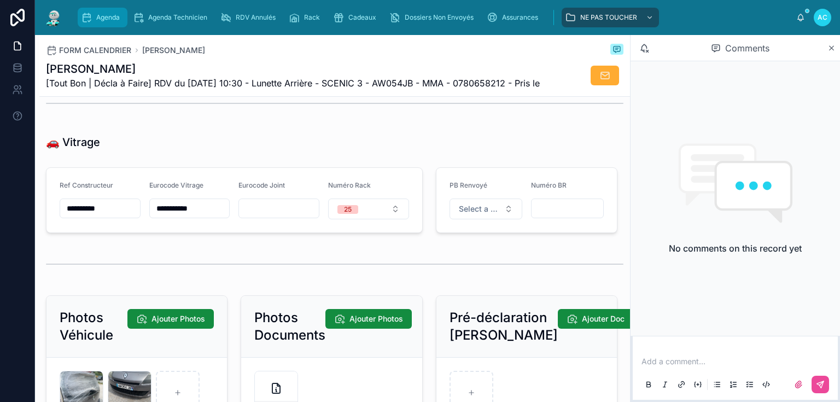
click at [95, 17] on div "Agenda" at bounding box center [102, 18] width 43 height 18
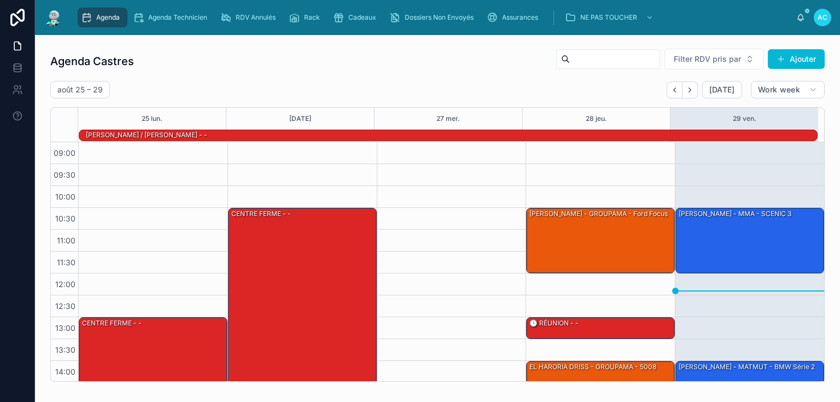
scroll to position [154, 0]
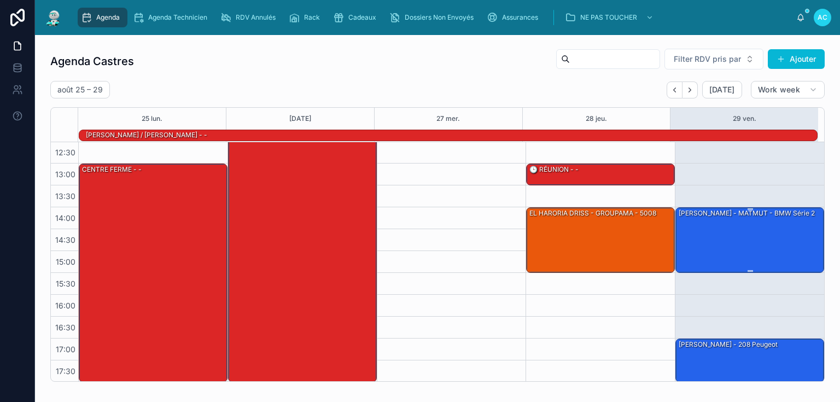
click at [739, 235] on div "[PERSON_NAME] - MATMUT - BMW série 2" at bounding box center [750, 239] width 145 height 63
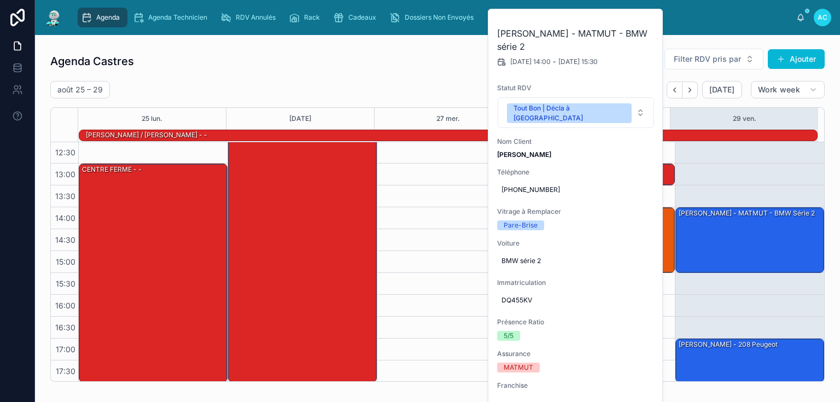
click at [425, 83] on div "[DATE] – [DATE] [DATE] Work week" at bounding box center [437, 90] width 774 height 18
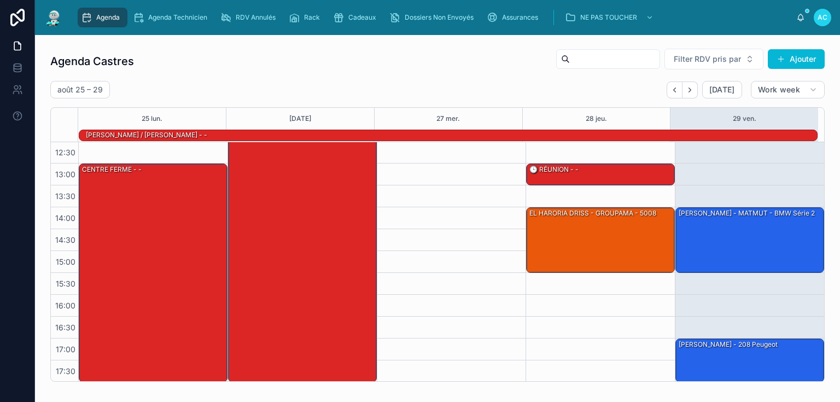
click at [429, 77] on div "Agenda Castres Filter RDV pris par Ajouter [DATE] – [DATE] [DATE] Work week 25 …" at bounding box center [437, 215] width 774 height 334
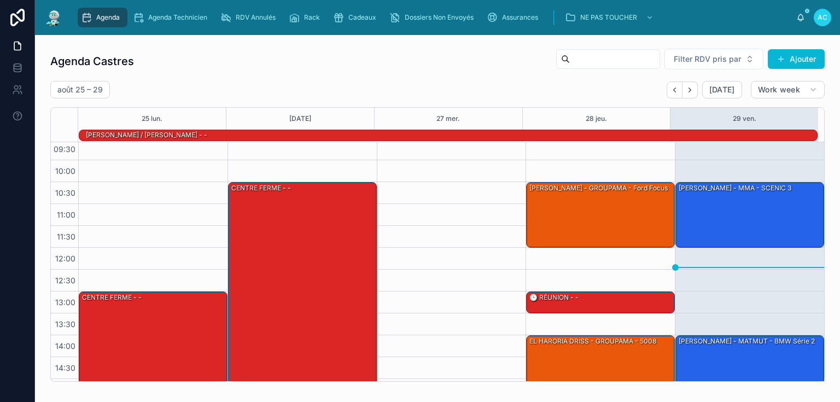
scroll to position [22, 0]
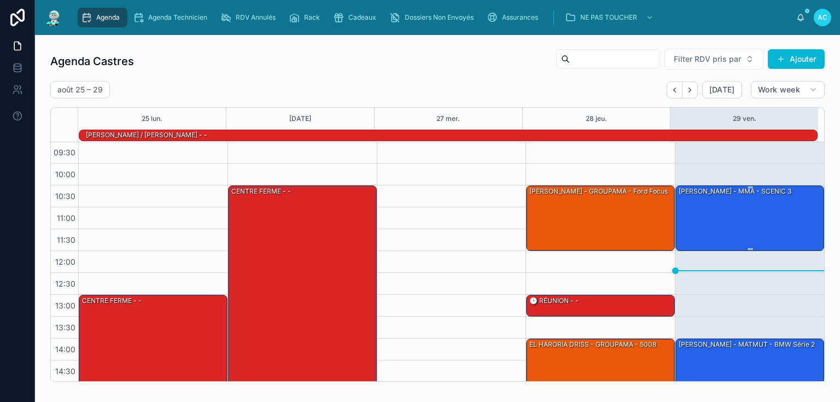
click at [732, 201] on div "[PERSON_NAME] - MMA - SCENIC 3" at bounding box center [750, 217] width 145 height 63
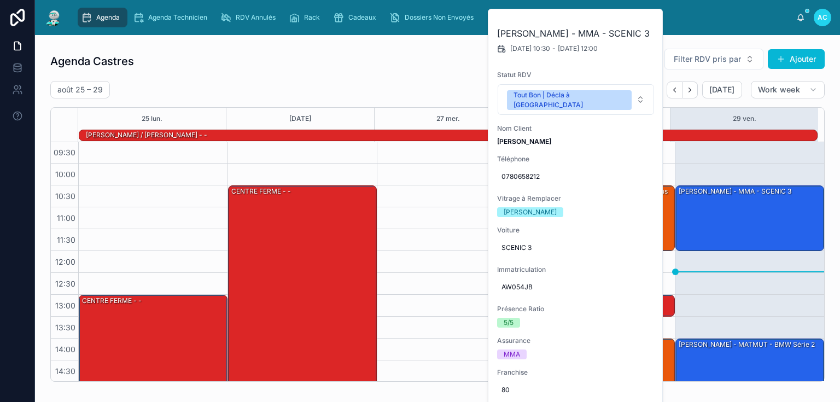
click at [377, 82] on div "[DATE] – [DATE] [DATE] Work week" at bounding box center [437, 90] width 774 height 18
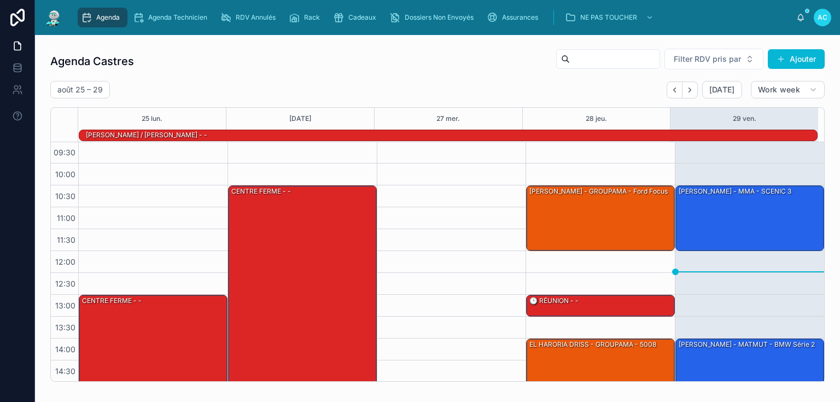
click at [106, 18] on span "Agenda" at bounding box center [108, 17] width 24 height 9
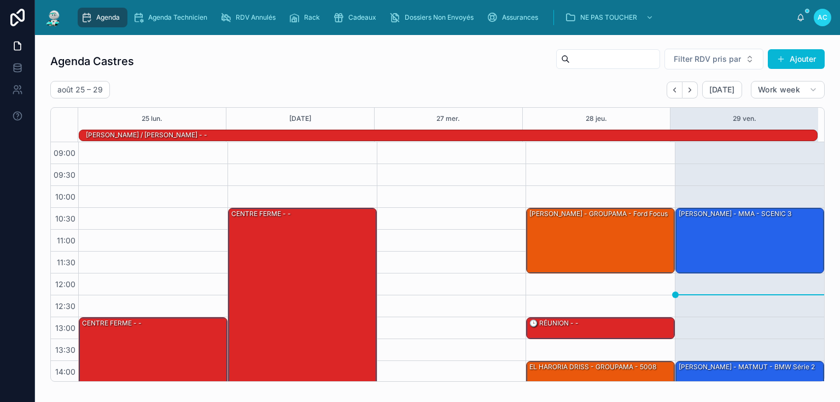
click at [351, 69] on div "Agenda Castres Filter RDV pris par [PERSON_NAME]" at bounding box center [437, 61] width 774 height 26
click at [101, 19] on span "Agenda" at bounding box center [108, 17] width 24 height 9
